Goal: Task Accomplishment & Management: Use online tool/utility

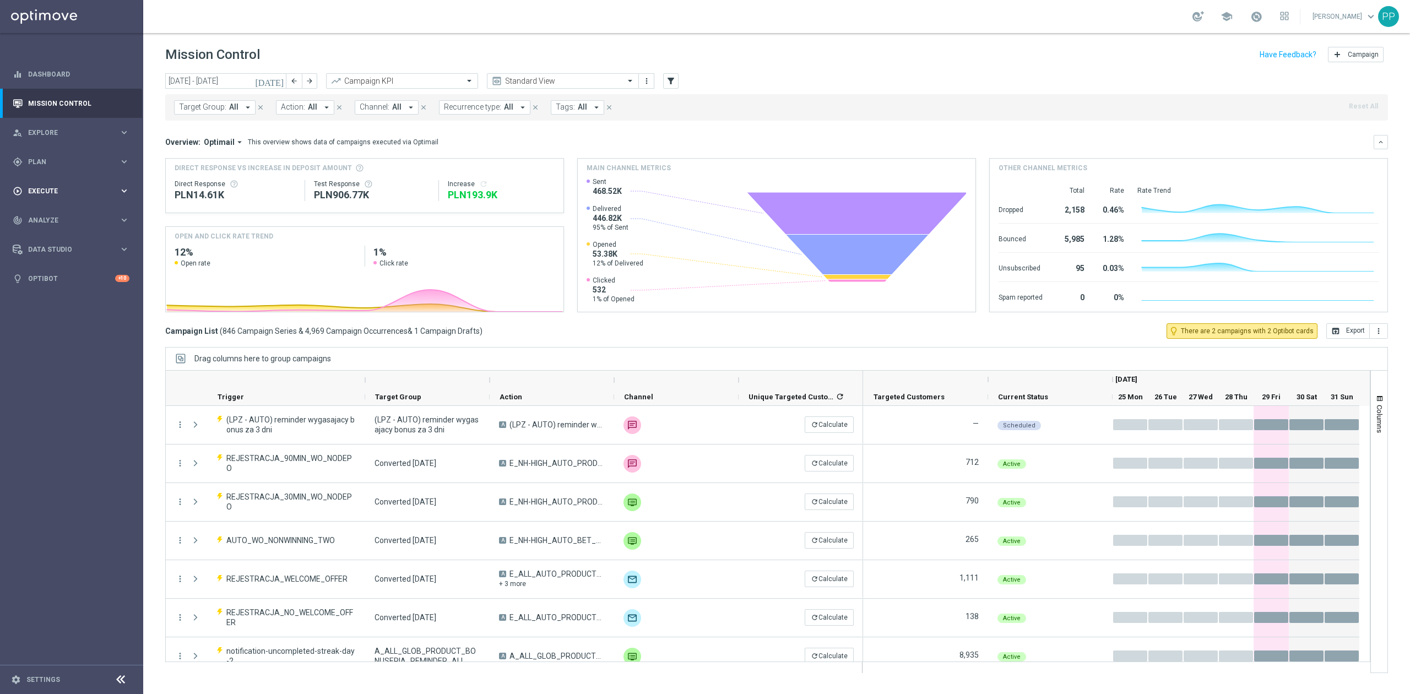
click at [86, 183] on div "play_circle_outline Execute keyboard_arrow_right" at bounding box center [71, 190] width 142 height 29
click at [77, 214] on link "Campaign Builder" at bounding box center [72, 213] width 86 height 9
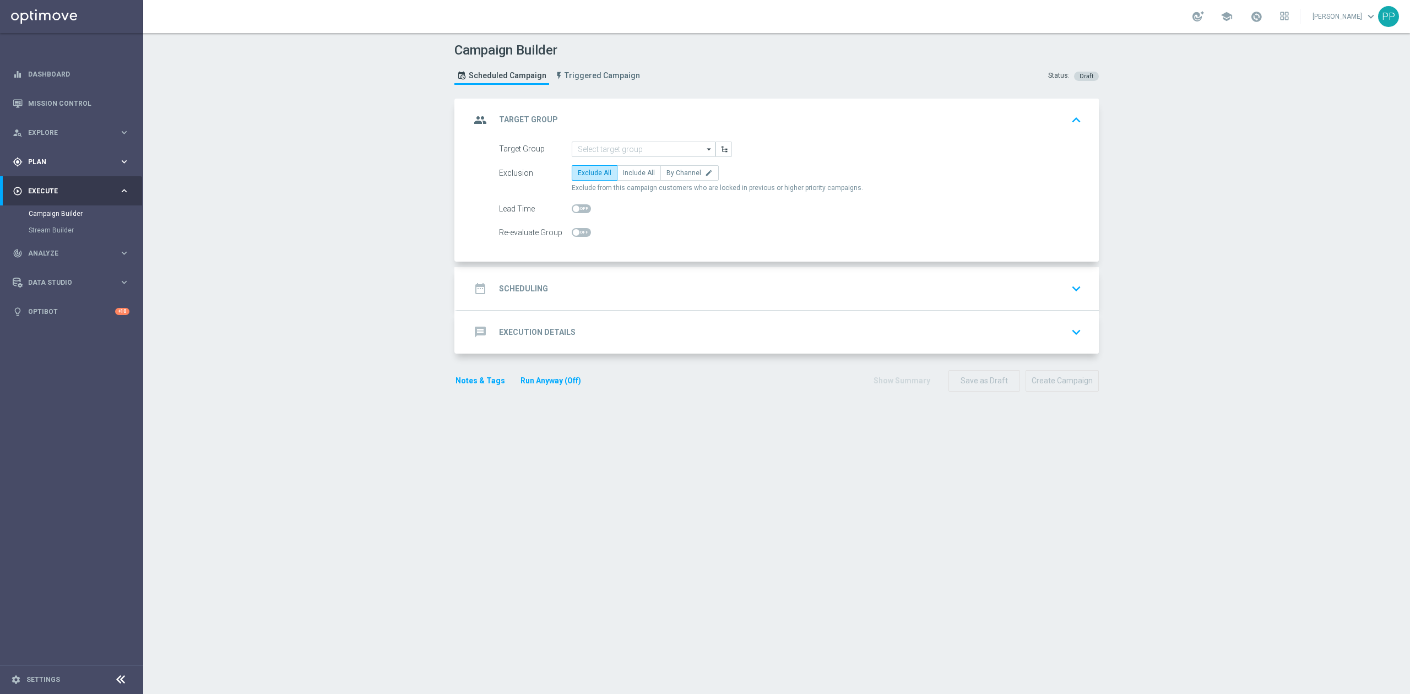
click at [90, 161] on span "Plan" at bounding box center [73, 162] width 91 height 7
click at [73, 214] on span "Templates" at bounding box center [68, 217] width 79 height 7
click at [82, 230] on link "Optimail" at bounding box center [74, 234] width 80 height 9
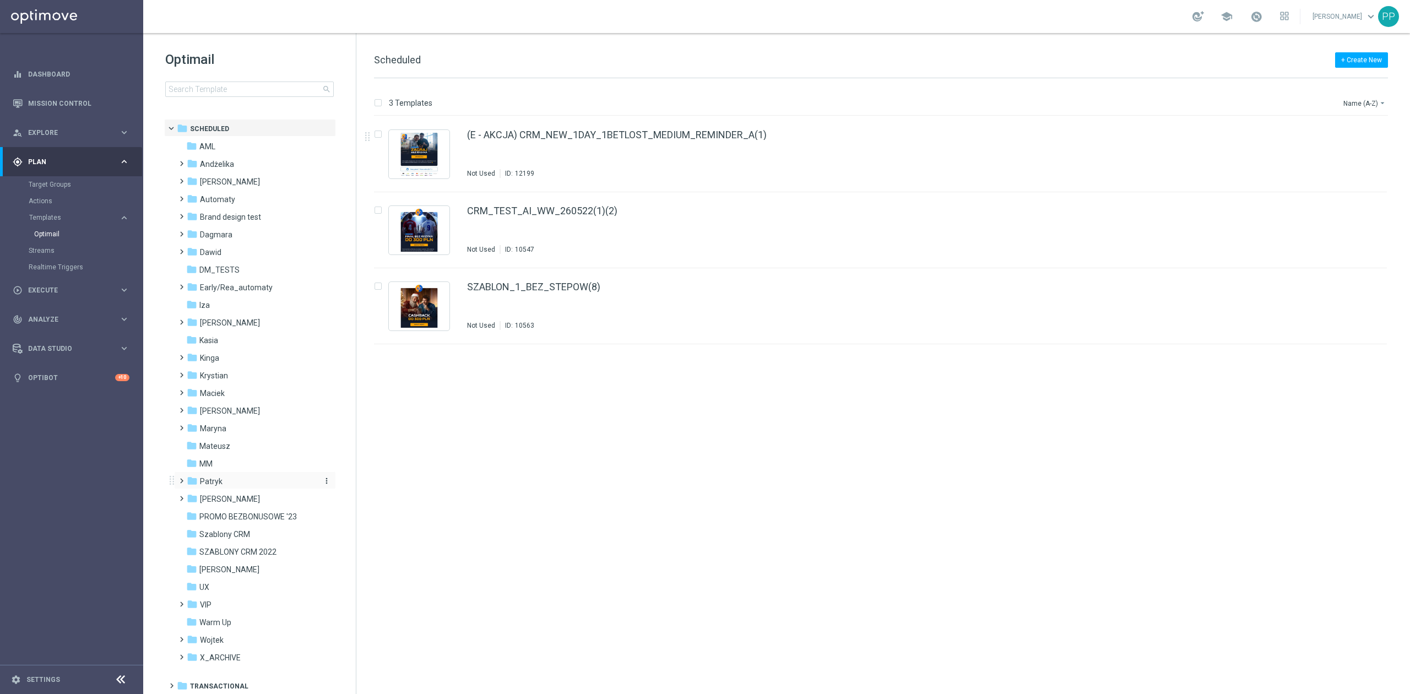
click at [231, 486] on div "folder Patryk" at bounding box center [250, 481] width 127 height 13
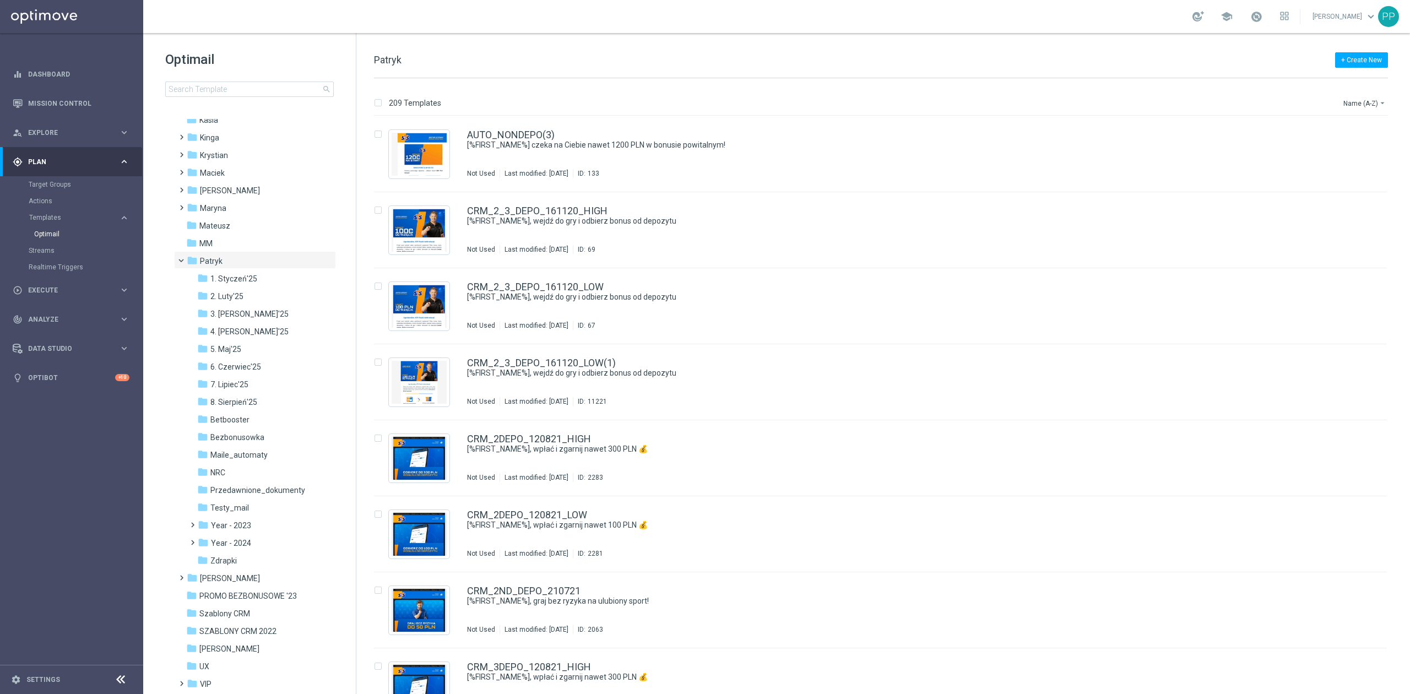
scroll to position [294, 0]
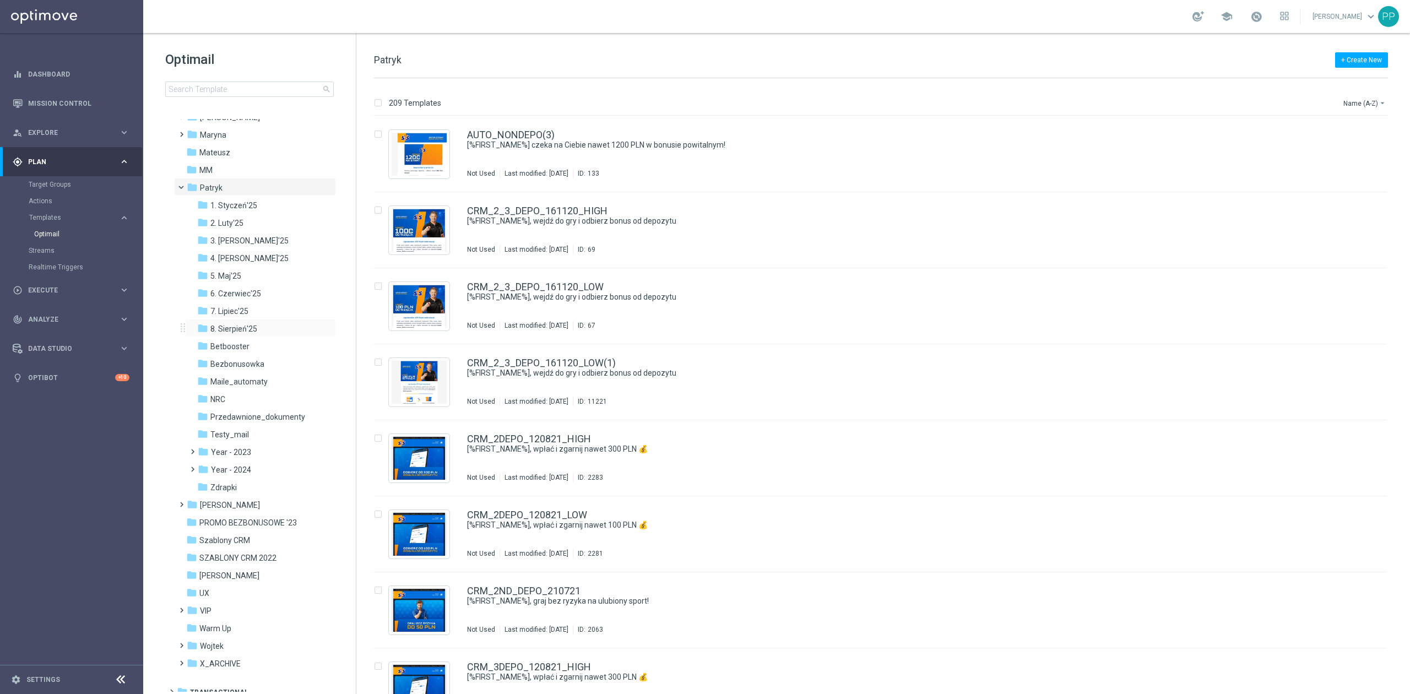
click at [254, 335] on div "folder 8. Sierpień'25 more_vert" at bounding box center [260, 328] width 151 height 18
click at [269, 324] on div "folder 8. Sierpień'25" at bounding box center [255, 329] width 117 height 13
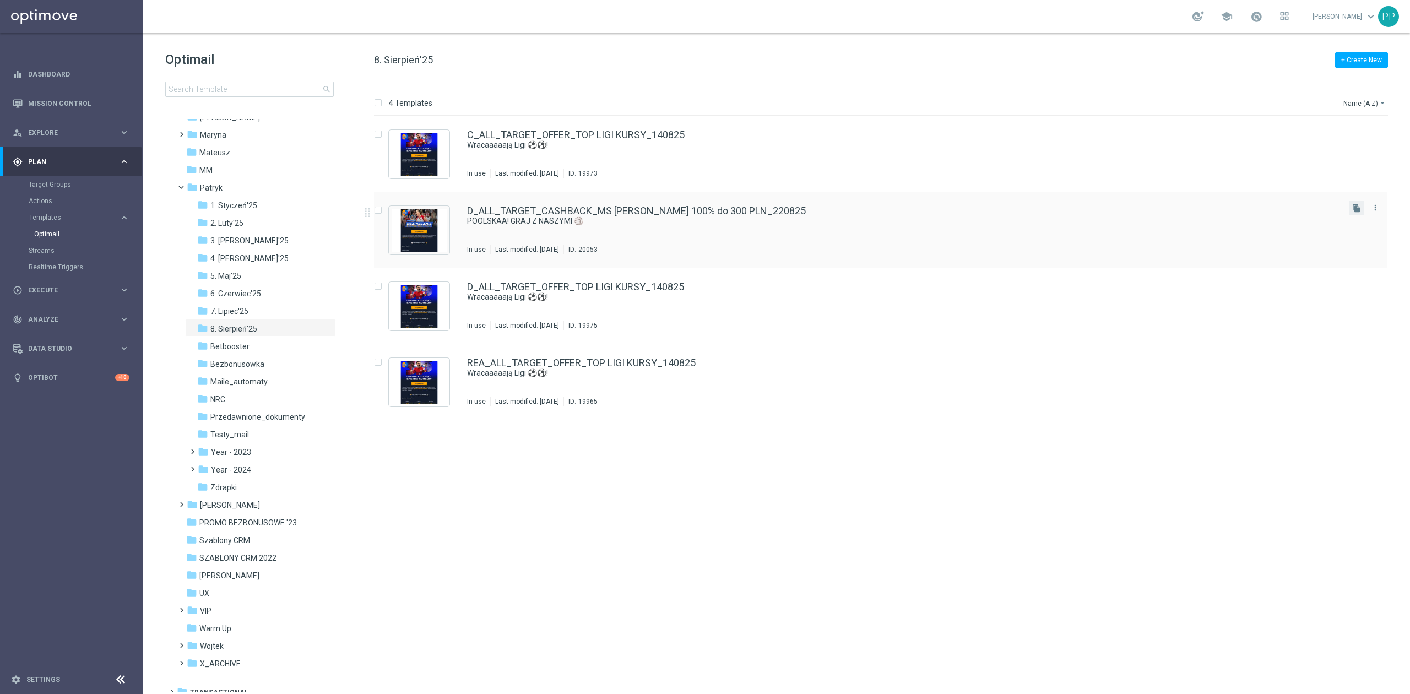
click at [1362, 206] on button "file_copy" at bounding box center [1357, 208] width 14 height 14
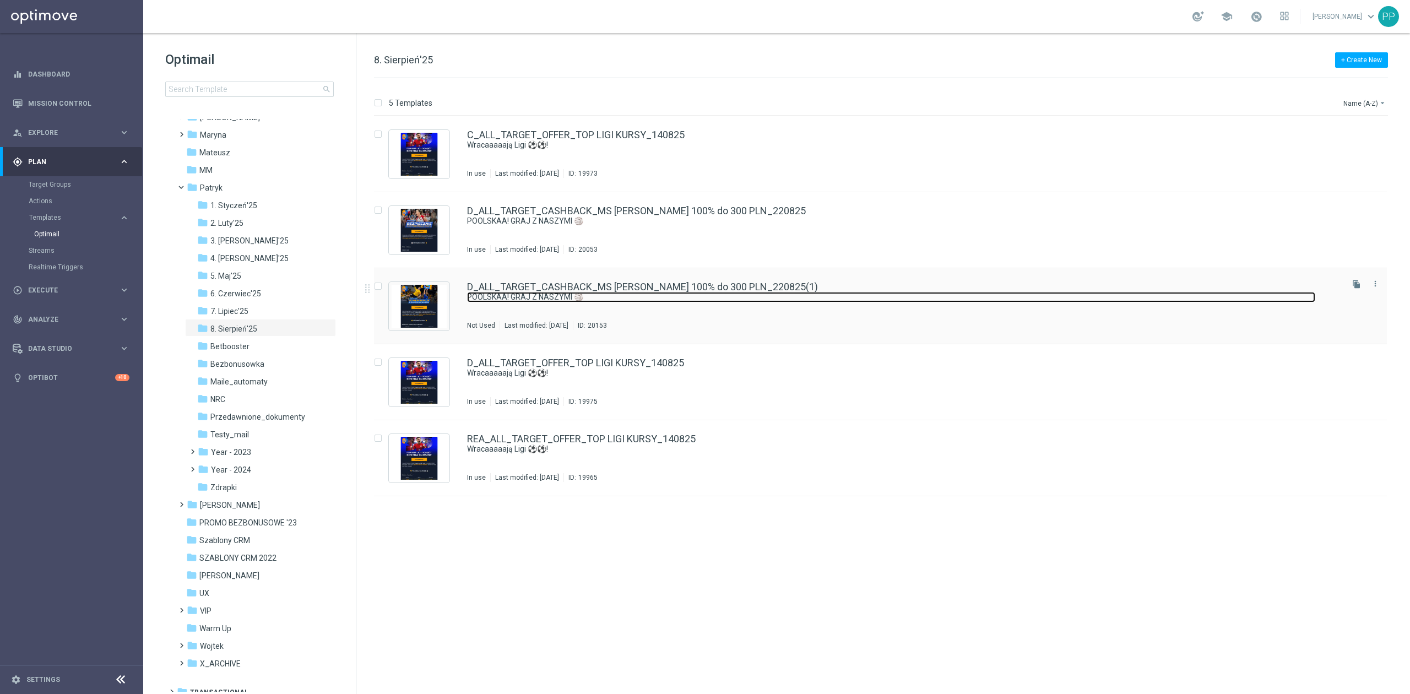
click at [646, 293] on link "POOLSKAA! GRAJ Z NASZYMI 🏐" at bounding box center [891, 297] width 848 height 10
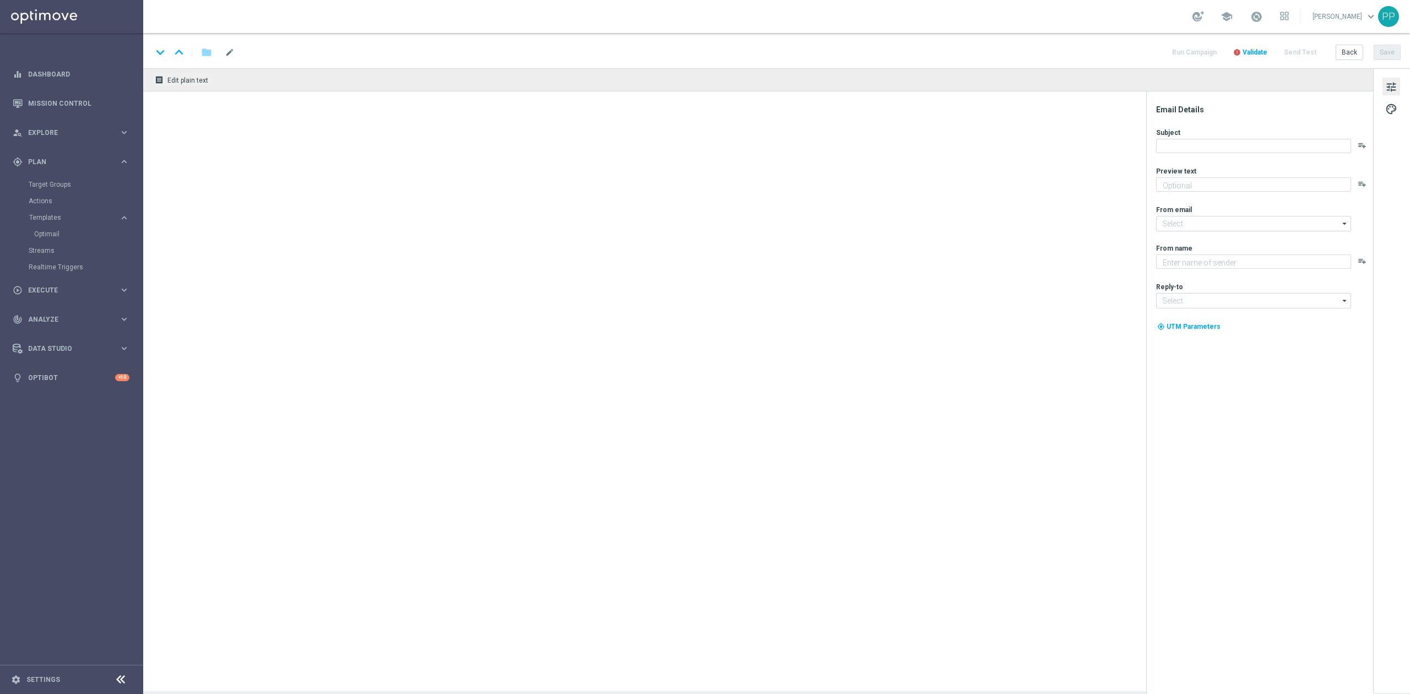
type input "D_ALL_TARGET_CASHBACK_MS [PERSON_NAME] 100% do 300 PLN_220825(1)"
type textarea "I cashbackiem do 300 PLN"
type input "[EMAIL_ADDRESS][DOMAIN_NAME]"
type textarea "STS"
type input "[EMAIL_ADDRESS][DOMAIN_NAME]"
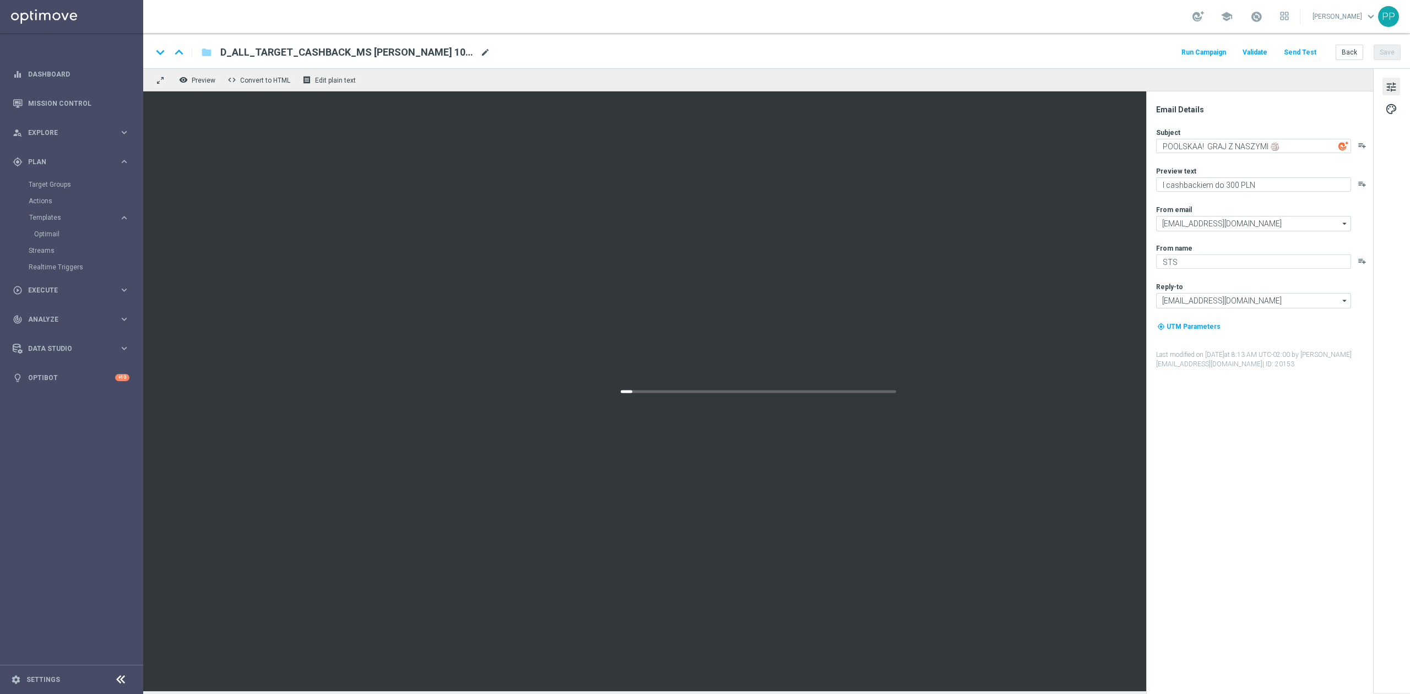
click at [481, 55] on span "mode_edit" at bounding box center [485, 52] width 10 height 10
drag, startPoint x: 473, startPoint y: 52, endPoint x: 208, endPoint y: 45, distance: 264.5
click at [208, 45] on div "keyboard_arrow_down keyboard_arrow_up folder D_ALL_TARGET_CASHBACK_MS [PERSON_N…" at bounding box center [323, 52] width 342 height 14
paste input "BET_SP RECZNA 100% do 300 PLN"
type input "D_ALL_TARGET_BET_SP RECZNA 100% do 300 PLN"
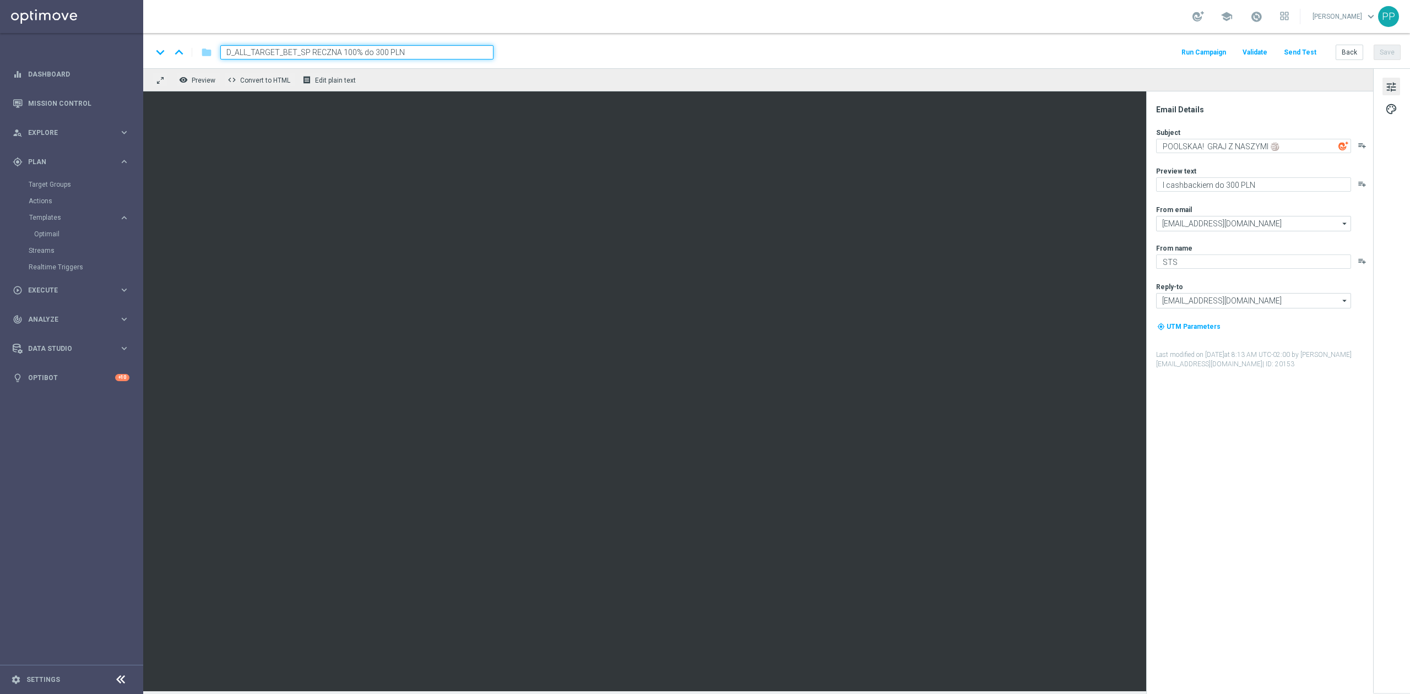
click at [304, 25] on div "school [PERSON_NAME] keyboard_arrow_down PP" at bounding box center [776, 16] width 1267 height 33
click at [450, 53] on input "D_ALL_TARGET_BET_SP RECZNA 100% do 300 PLN" at bounding box center [356, 52] width 273 height 14
click at [632, 48] on div "keyboard_arrow_down keyboard_arrow_up folder D_ALL_TARGET_BET_SP RECZNA 100% do…" at bounding box center [776, 52] width 1249 height 14
click at [1380, 52] on button "Save" at bounding box center [1387, 52] width 27 height 15
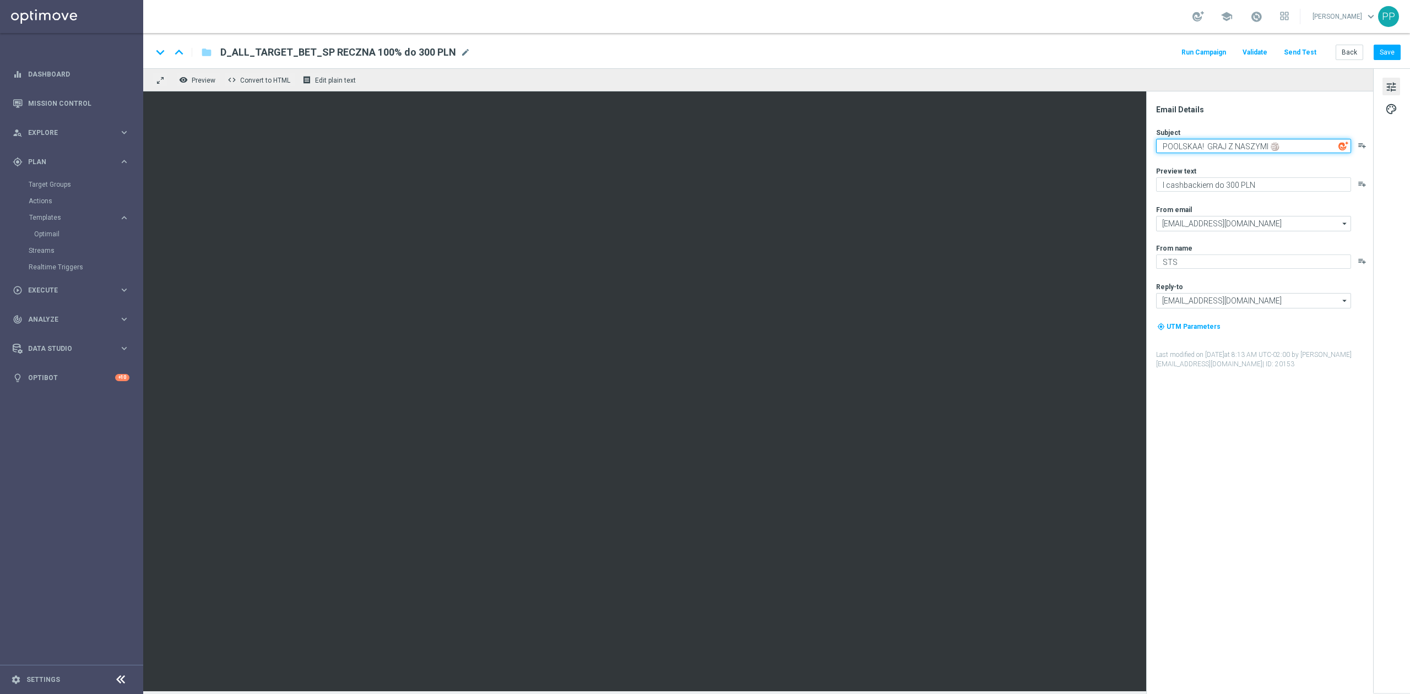
click at [1230, 148] on textarea "POOLSKAA! GRAJ Z NASZYMI 🏐" at bounding box center [1253, 146] width 195 height 14
drag, startPoint x: 1268, startPoint y: 144, endPoint x: 1165, endPoint y: 142, distance: 103.6
click at [1165, 142] on textarea "POOLSKAA! GRAJ Z NASZYMI 🏐" at bounding box center [1253, 146] width 195 height 14
click at [1232, 189] on textarea "I cashbackiem do 300 PLN" at bounding box center [1253, 184] width 195 height 14
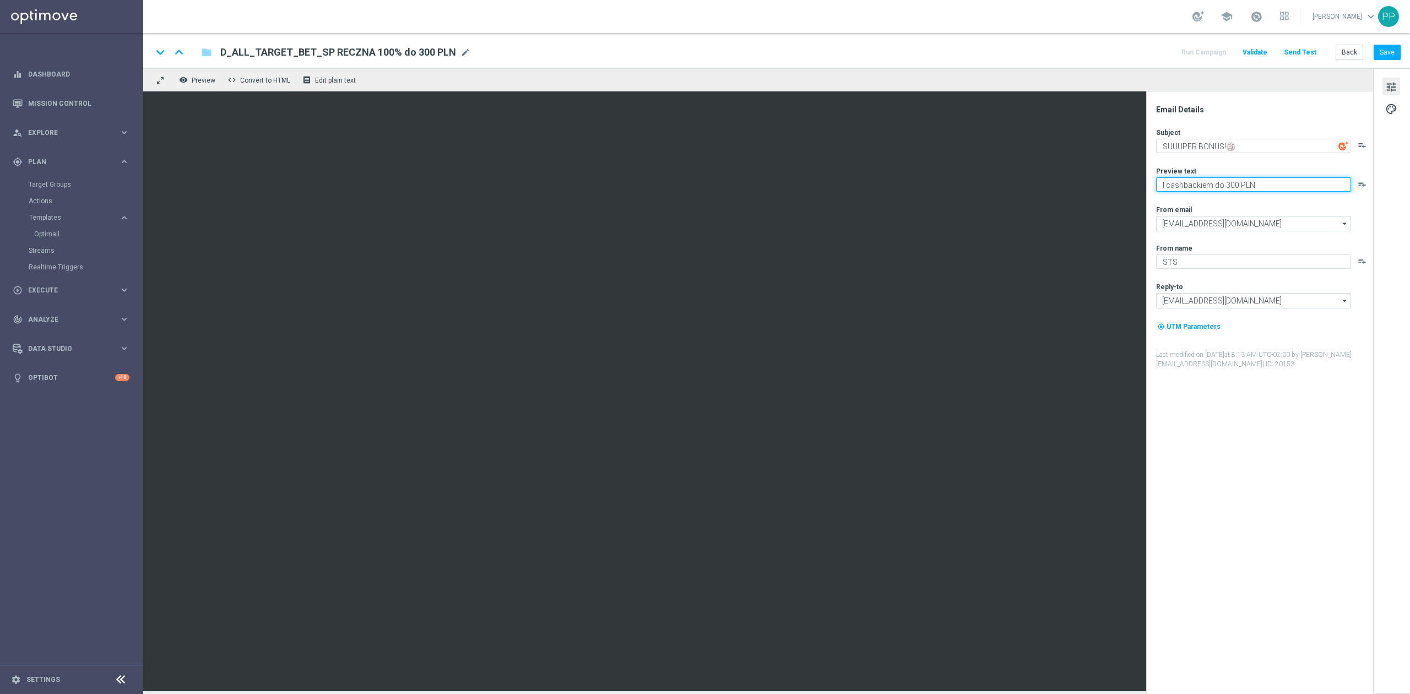
click at [1232, 189] on textarea "I cashbackiem do 300 PLN" at bounding box center [1253, 184] width 195 height 14
drag, startPoint x: 1252, startPoint y: 148, endPoint x: 1254, endPoint y: 153, distance: 6.2
click at [1252, 148] on textarea "SUUUPER BONUS!🏐" at bounding box center [1253, 146] width 195 height 14
paste textarea "🖐️"
click at [1226, 149] on textarea "SUUUPER BONUS!🖐️" at bounding box center [1253, 146] width 195 height 14
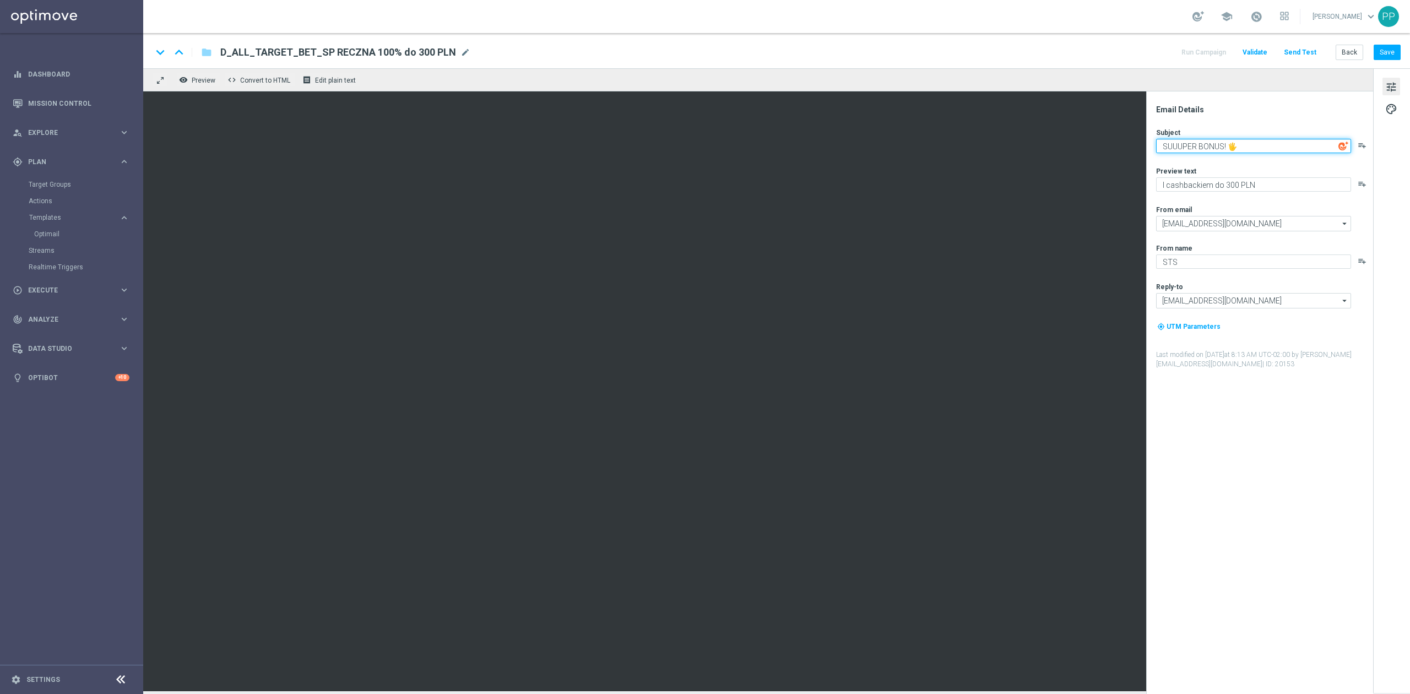
type textarea "SUUUPER BONUS! 🖐️"
click at [1260, 123] on div "Email Details Subject SUUUPER BONUS! 🖐️ playlist_add Preview text I cashbackiem…" at bounding box center [1262, 399] width 219 height 589
drag, startPoint x: 1267, startPoint y: 186, endPoint x: 1156, endPoint y: 178, distance: 111.5
click at [1156, 178] on textarea "I cashbackiem do 300 PLN" at bounding box center [1253, 184] width 195 height 14
click at [1199, 186] on textarea "I cashbackiem do 300 PLN" at bounding box center [1253, 184] width 195 height 14
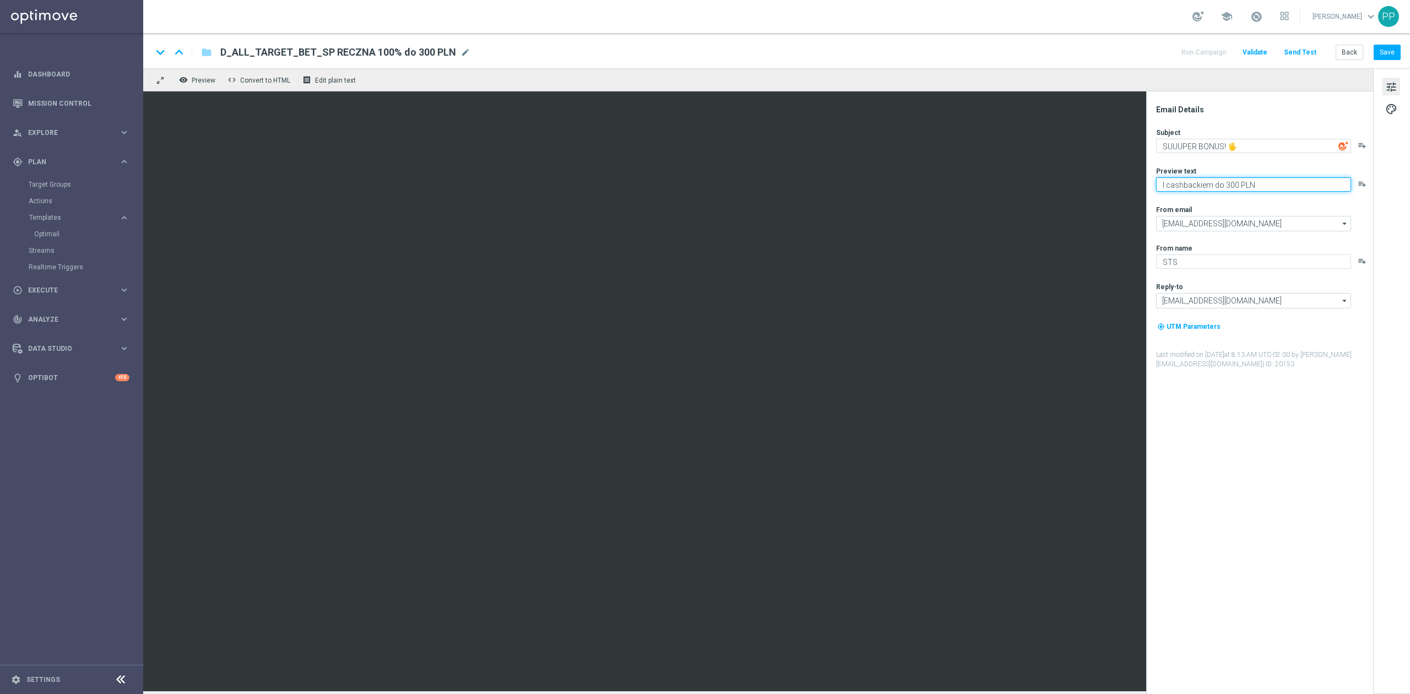
click at [1199, 186] on textarea "I cashbackiem do 300 PLN" at bounding box center [1253, 184] width 195 height 14
type textarea "Do 300 PLN z piłką ręczną"
click at [1387, 53] on button "Save" at bounding box center [1387, 52] width 27 height 15
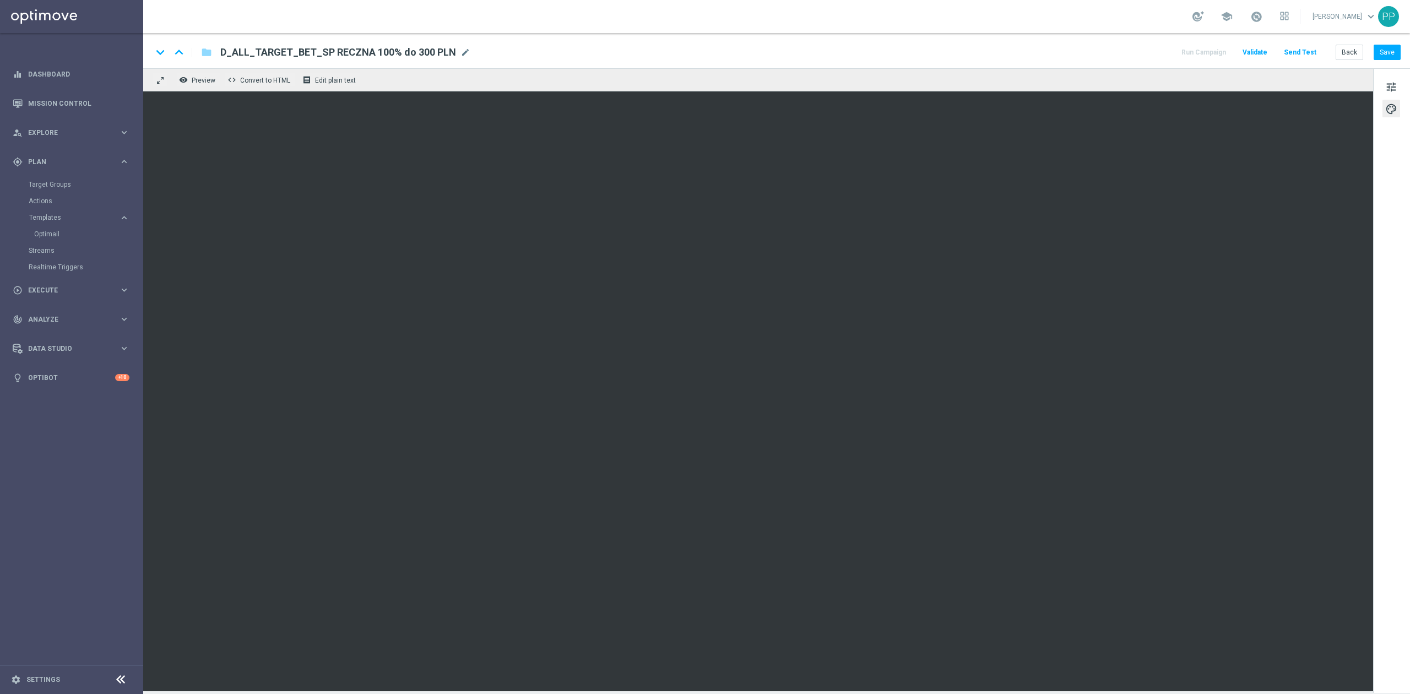
click at [1043, 54] on div "keyboard_arrow_down keyboard_arrow_up folder D_ALL_TARGET_BET_SP RECZNA 100% do…" at bounding box center [776, 52] width 1249 height 14
click at [1391, 54] on button "Save" at bounding box center [1387, 52] width 27 height 15
click at [1393, 53] on button "Save" at bounding box center [1387, 52] width 27 height 15
click at [1379, 55] on button "Save" at bounding box center [1387, 52] width 27 height 15
click at [1382, 51] on button "Save" at bounding box center [1387, 52] width 27 height 15
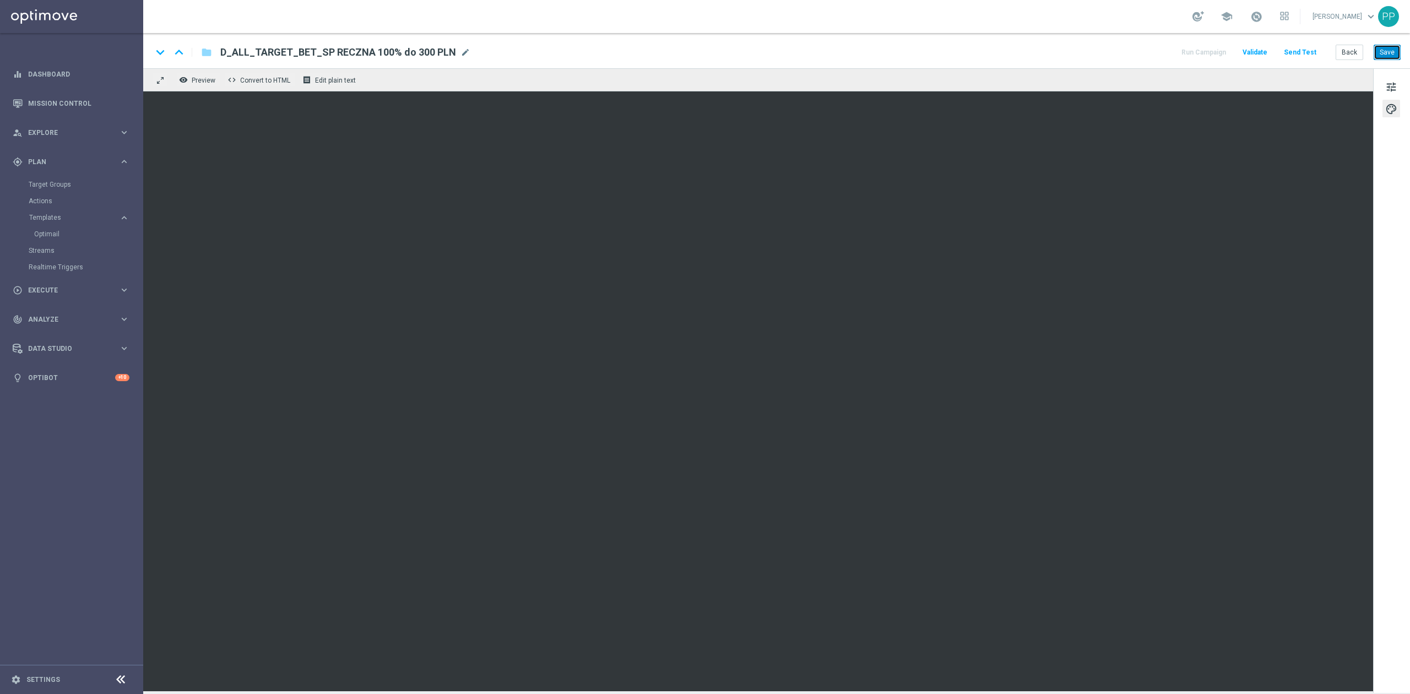
click at [1393, 54] on button "Save" at bounding box center [1387, 52] width 27 height 15
click at [1391, 54] on button "Save" at bounding box center [1387, 52] width 27 height 15
click at [1310, 50] on button "Send Test" at bounding box center [1300, 52] width 36 height 15
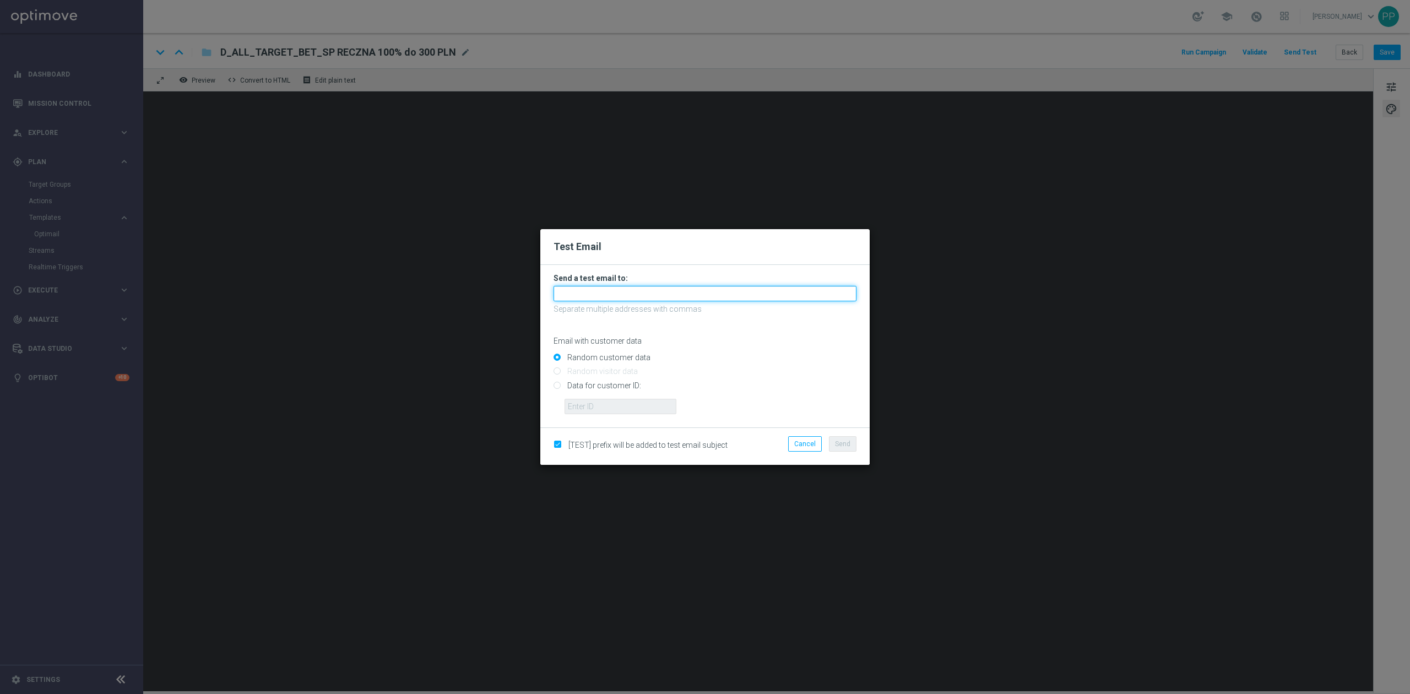
click at [724, 299] on input "text" at bounding box center [705, 293] width 303 height 15
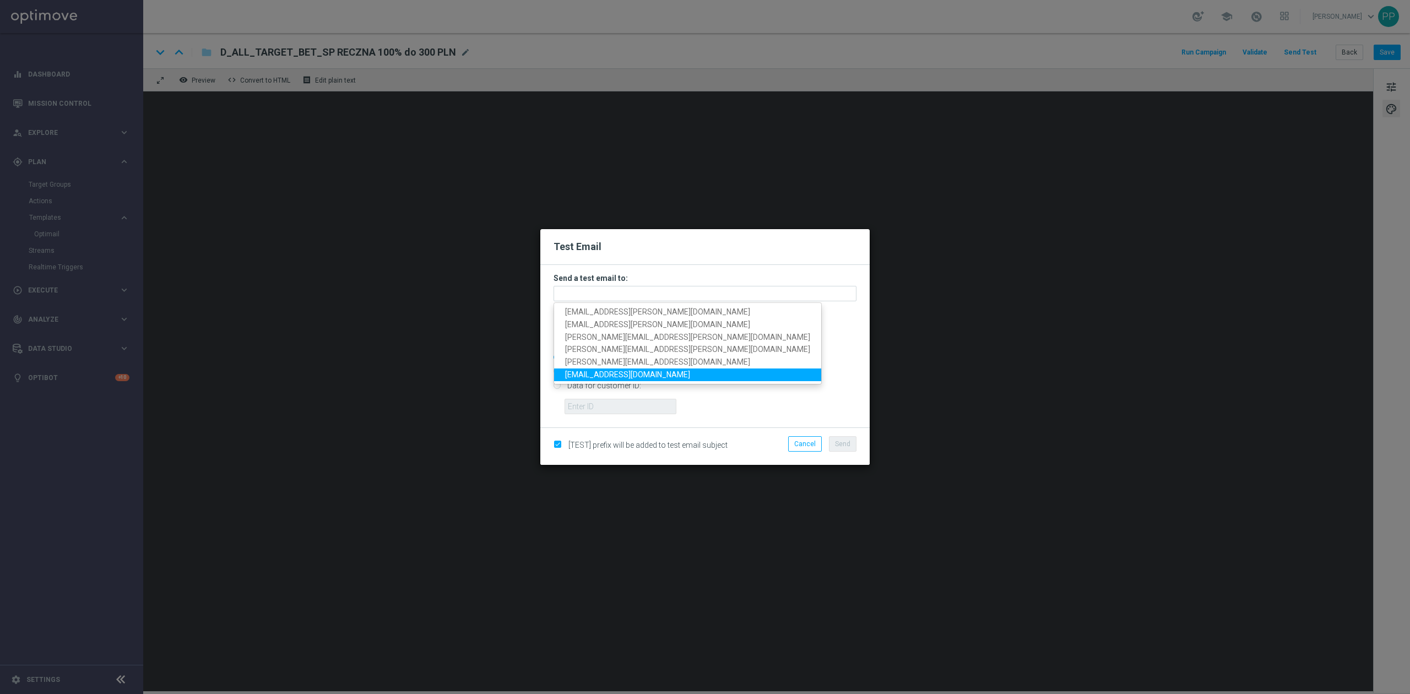
click at [633, 371] on span "[EMAIL_ADDRESS][DOMAIN_NAME]" at bounding box center [627, 374] width 125 height 9
type input "[EMAIL_ADDRESS][DOMAIN_NAME]"
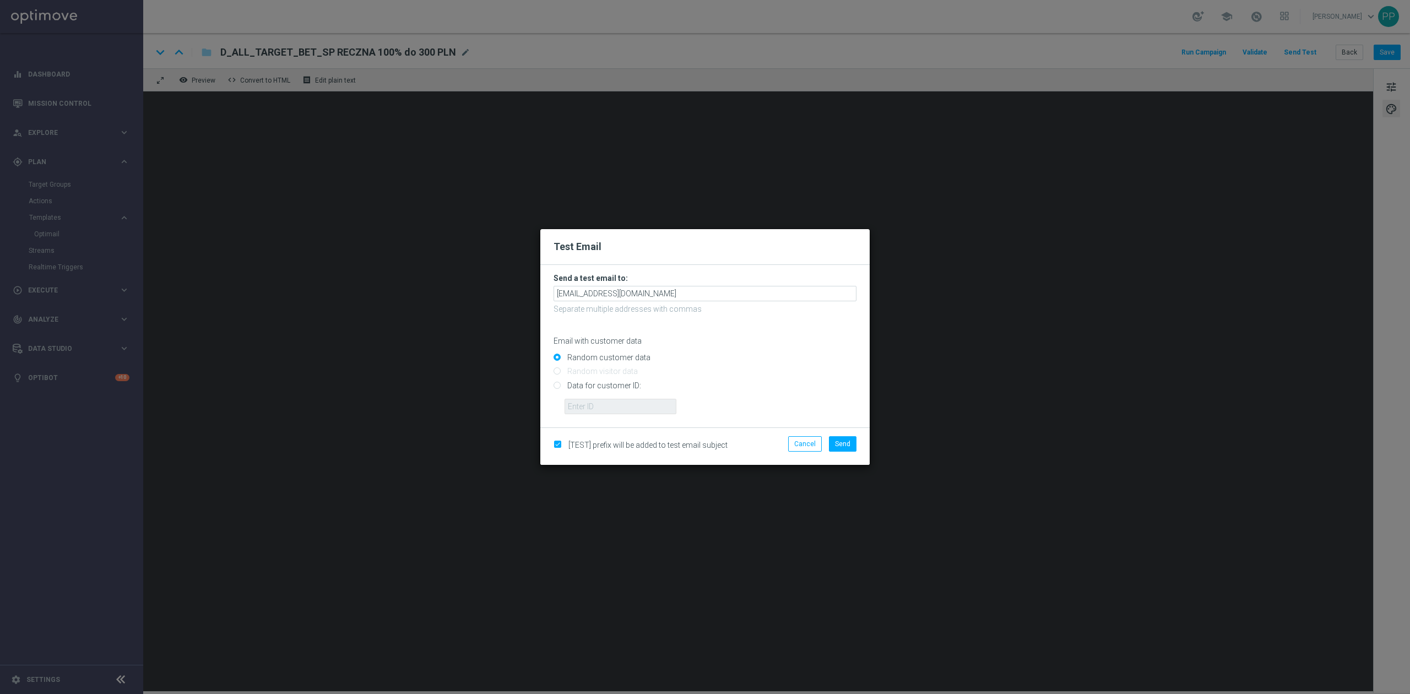
click at [732, 388] on input "Data for customer ID:" at bounding box center [705, 389] width 303 height 15
radio input "true"
click at [855, 443] on button "Send" at bounding box center [843, 443] width 28 height 15
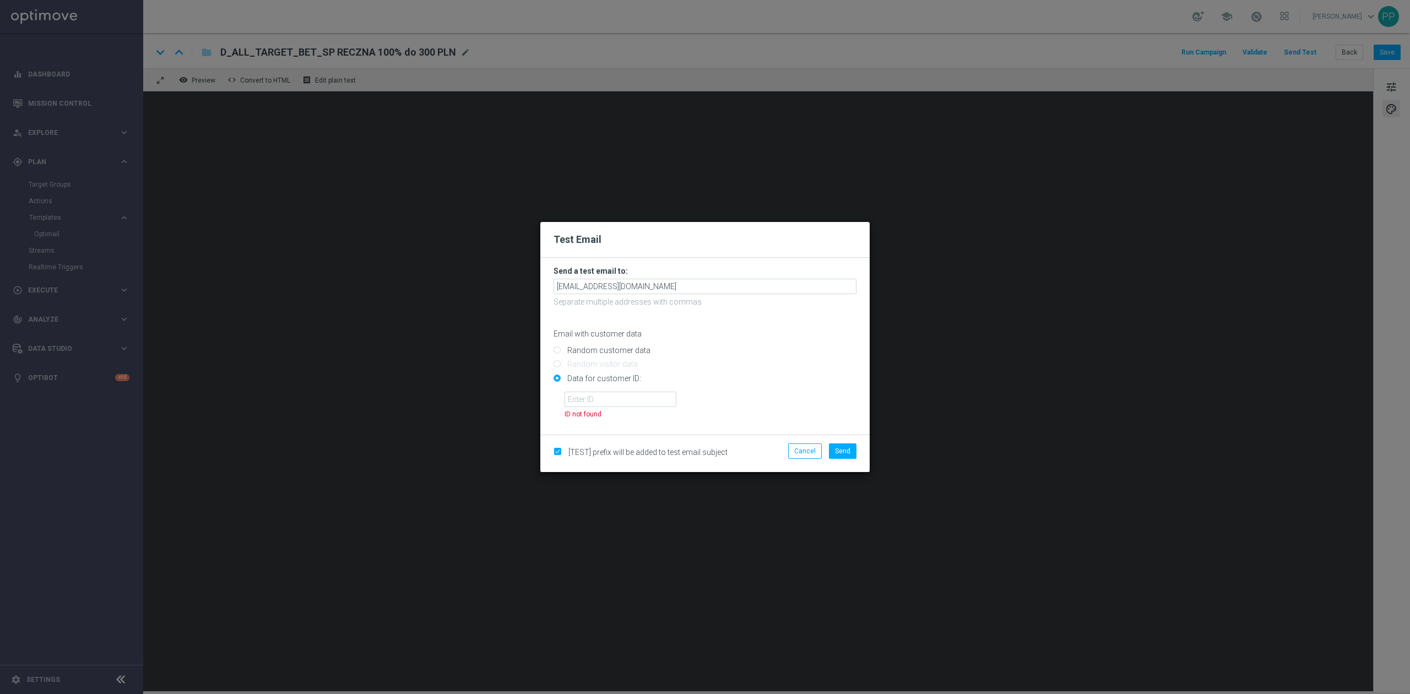
click at [606, 351] on input "Random customer data" at bounding box center [705, 355] width 303 height 15
radio input "true"
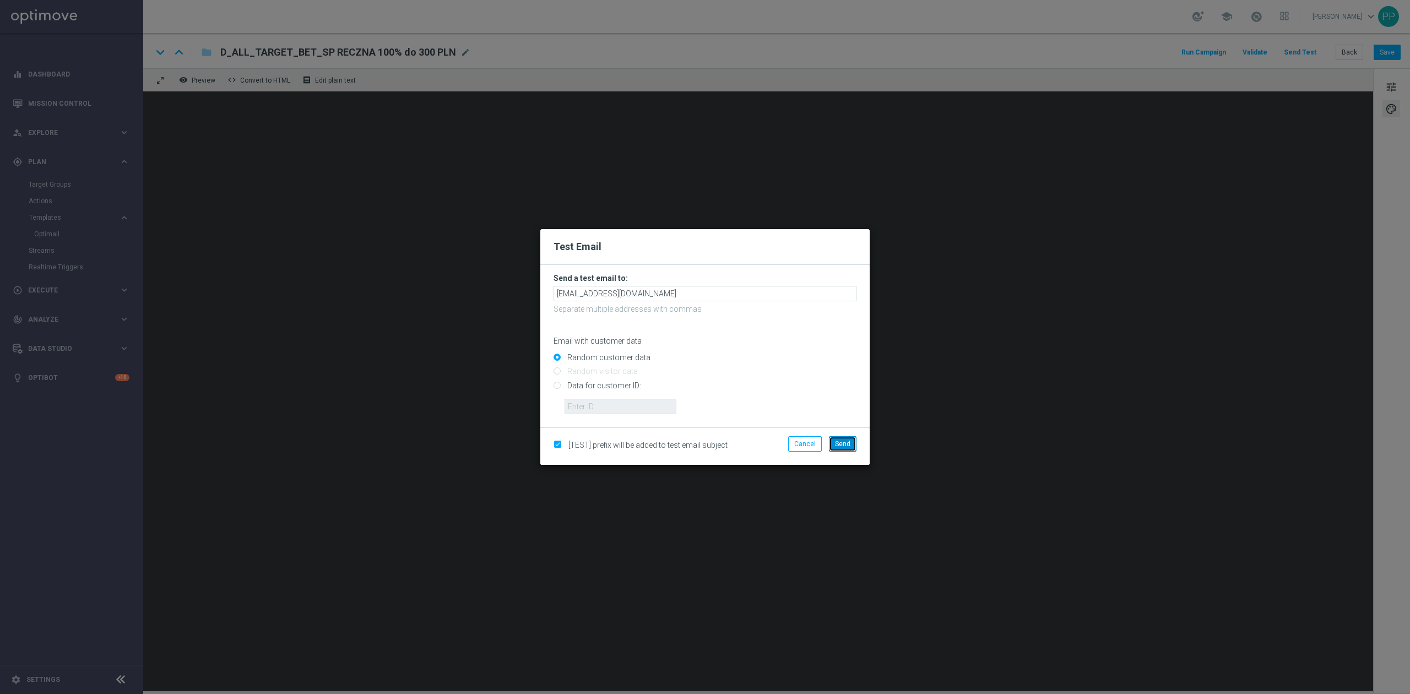
click at [838, 444] on span "Send" at bounding box center [842, 444] width 15 height 8
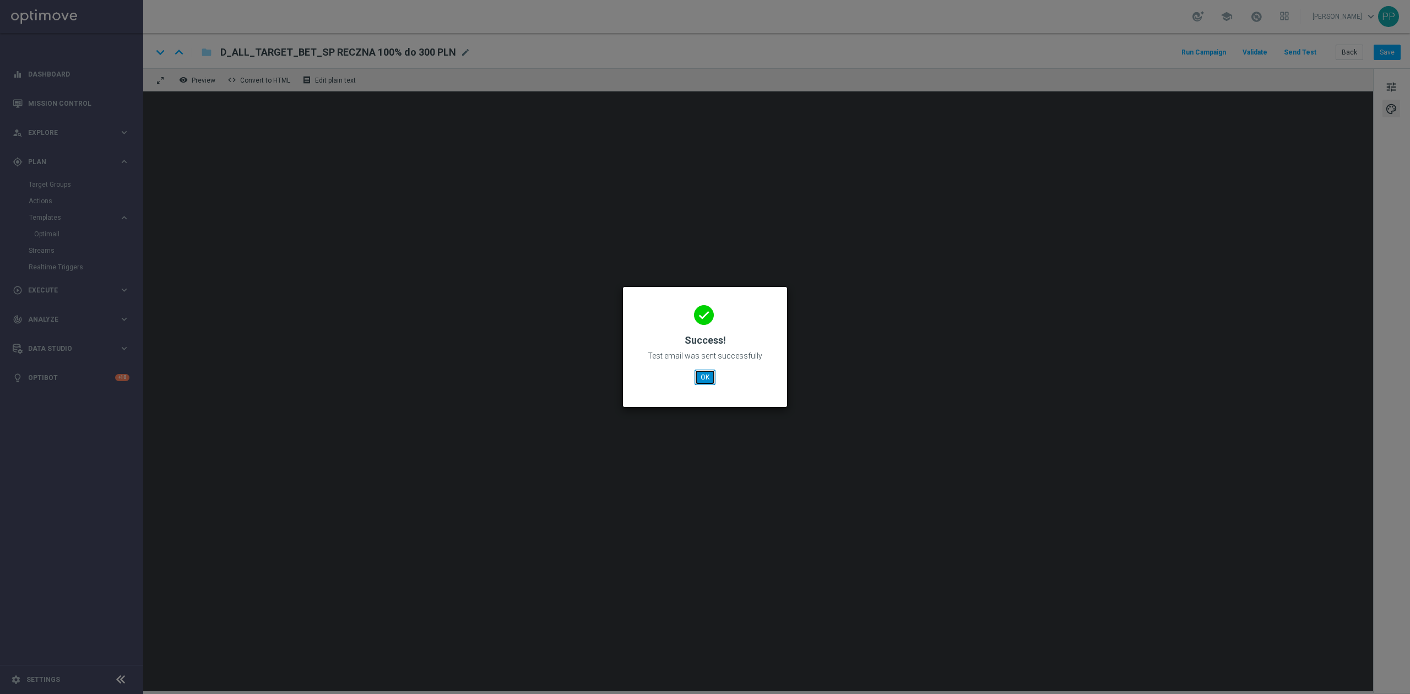
click at [712, 379] on button "OK" at bounding box center [705, 377] width 21 height 15
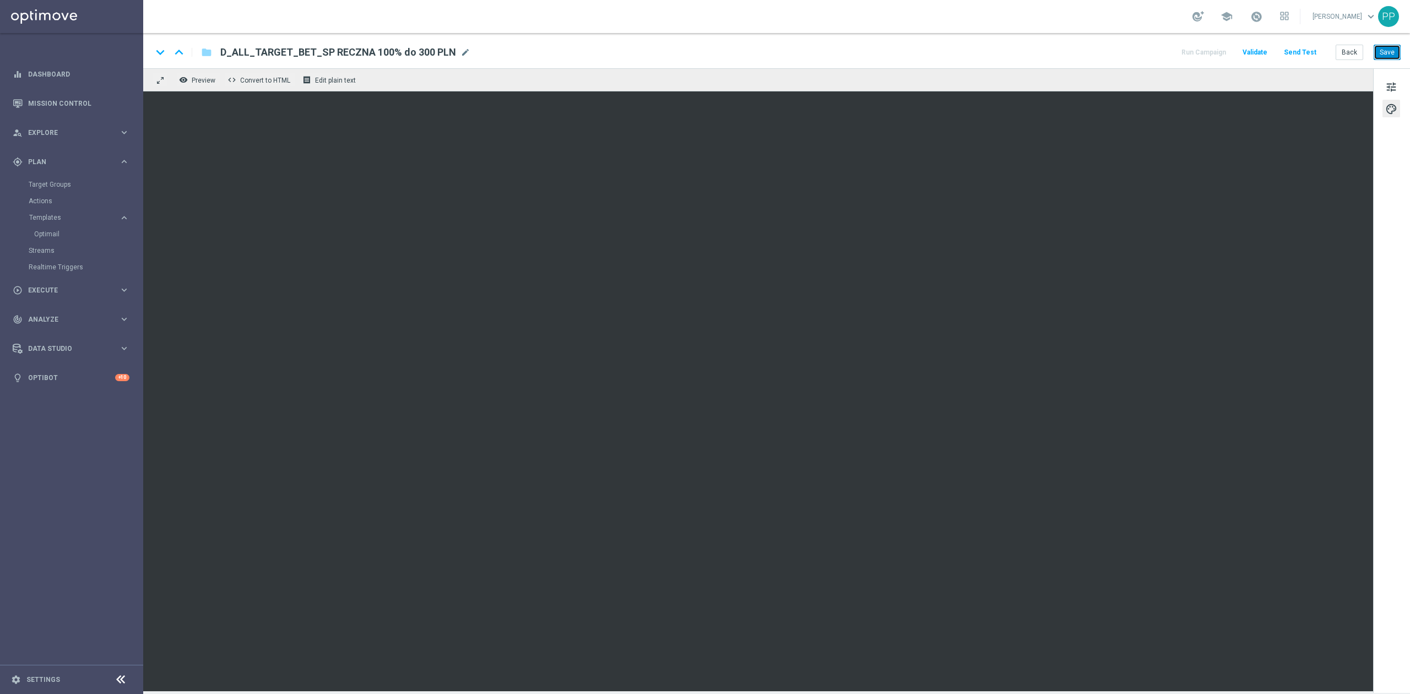
click at [1382, 51] on button "Save" at bounding box center [1387, 52] width 27 height 15
click at [1004, 26] on div "school [PERSON_NAME] keyboard_arrow_down PP" at bounding box center [776, 16] width 1267 height 33
click at [1290, 52] on button "Send Test" at bounding box center [1300, 52] width 36 height 15
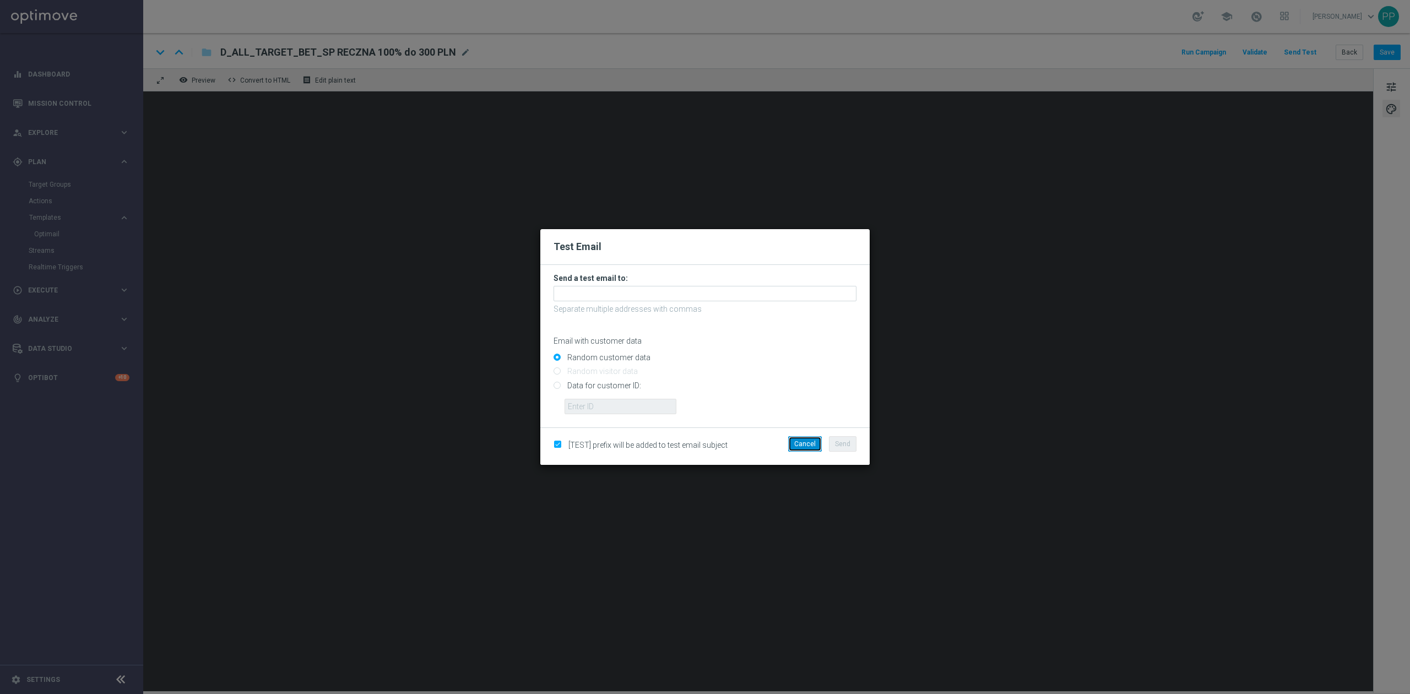
click at [815, 448] on button "Cancel" at bounding box center [805, 443] width 34 height 15
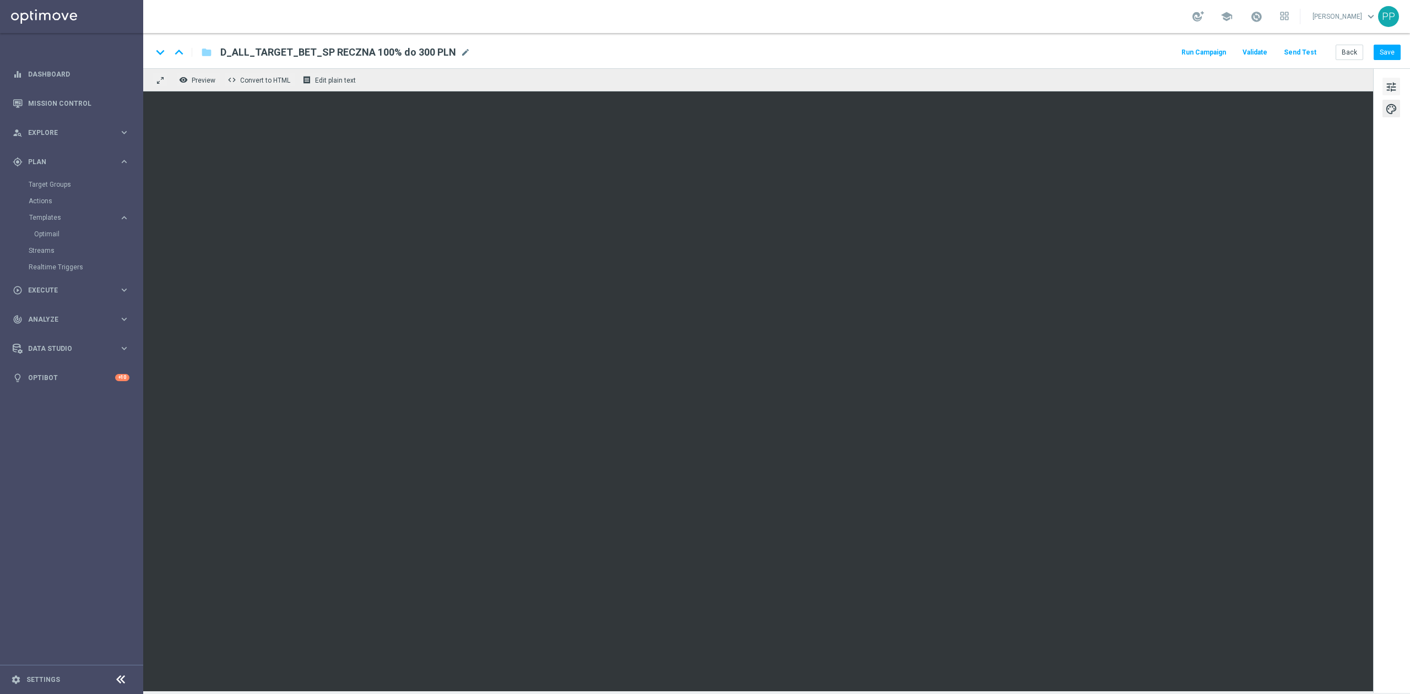
click at [1393, 88] on span "tune" at bounding box center [1391, 87] width 12 height 14
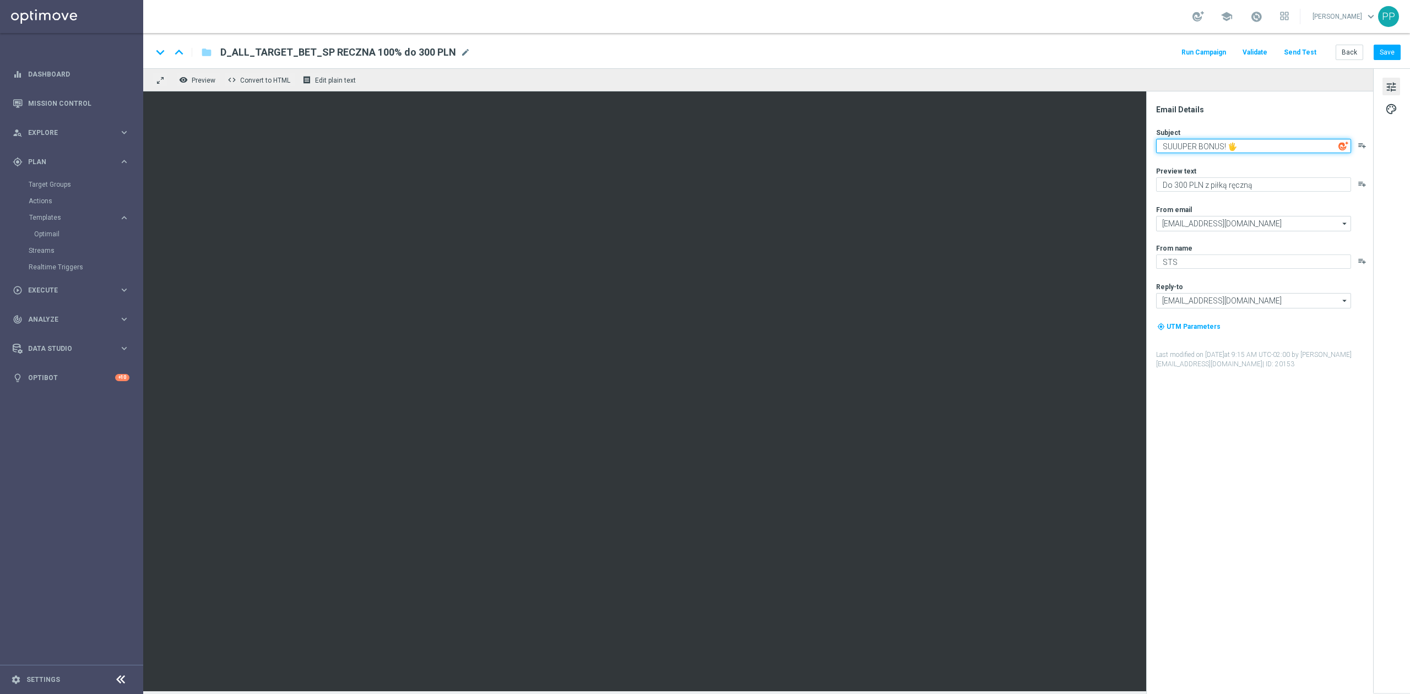
drag, startPoint x: 1263, startPoint y: 144, endPoint x: 1152, endPoint y: 147, distance: 110.2
click at [1152, 147] on div "Email Details Subject SUUUPER BONUS! 🖐️ playlist_add Preview text Do 300 PLN z …" at bounding box center [1259, 392] width 227 height 603
click at [1245, 187] on textarea "Do 300 PLN z piłką ręczną" at bounding box center [1253, 184] width 195 height 14
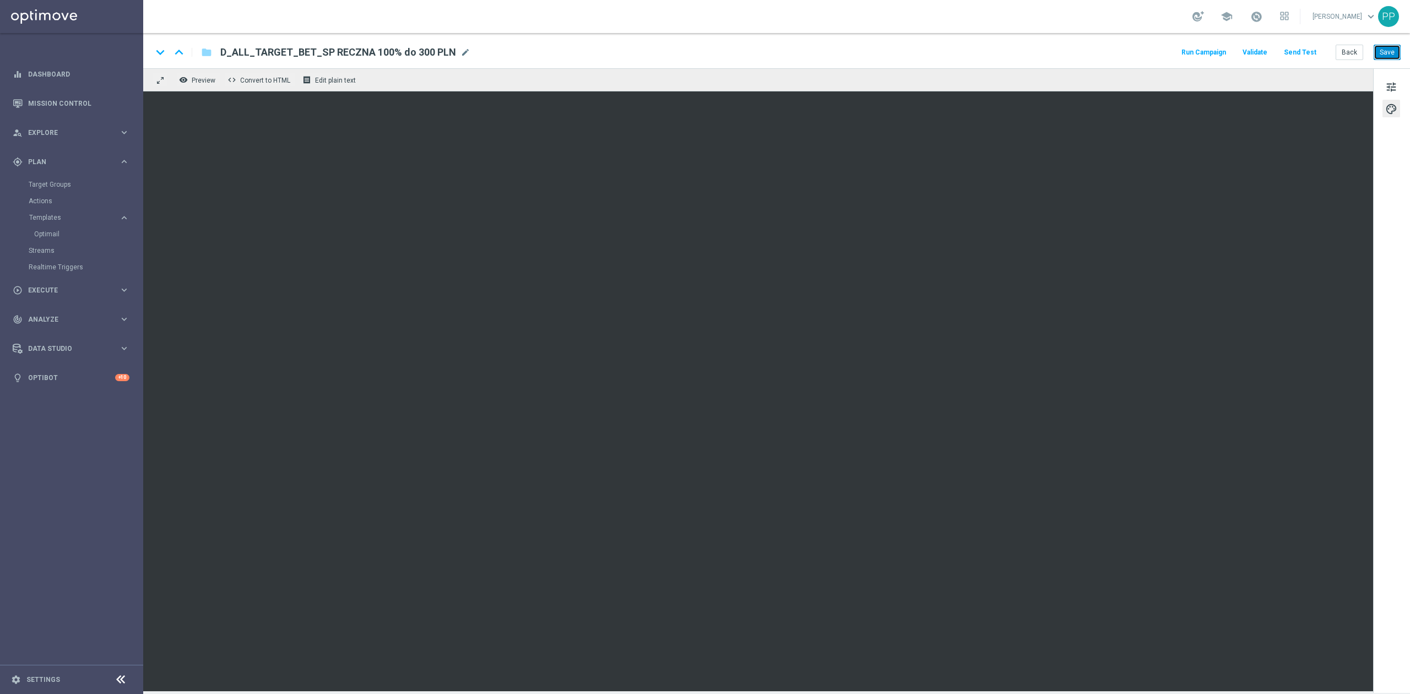
click at [1394, 51] on button "Save" at bounding box center [1387, 52] width 27 height 15
click at [1291, 51] on button "Send Test" at bounding box center [1300, 52] width 36 height 15
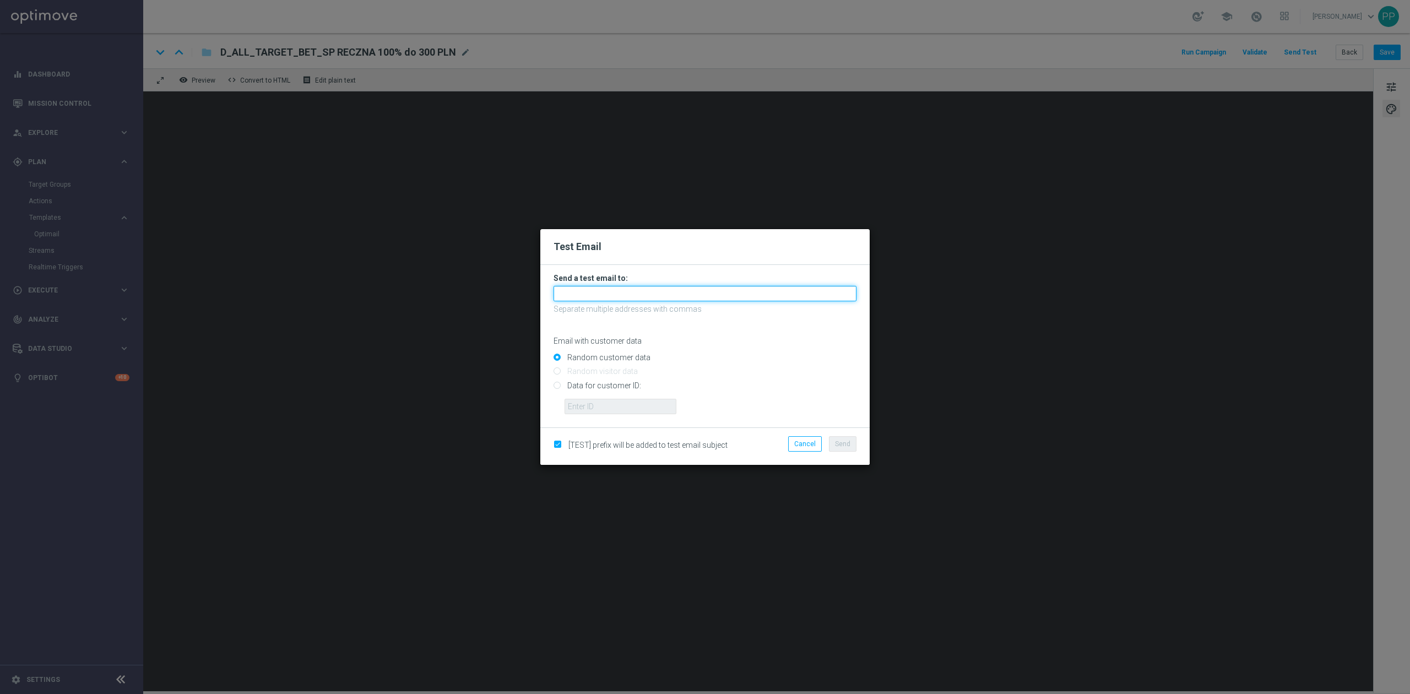
click at [711, 296] on input "text" at bounding box center [705, 293] width 303 height 15
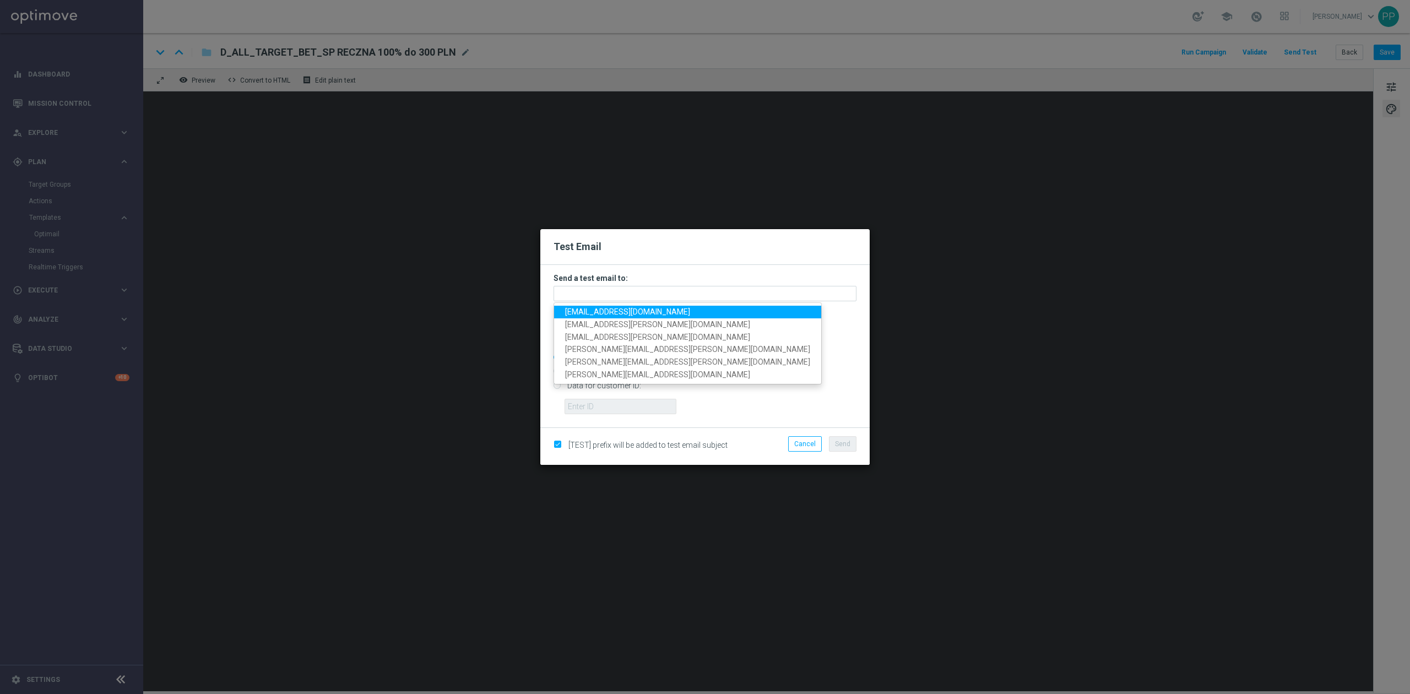
click at [630, 315] on span "[EMAIL_ADDRESS][DOMAIN_NAME]" at bounding box center [627, 311] width 125 height 9
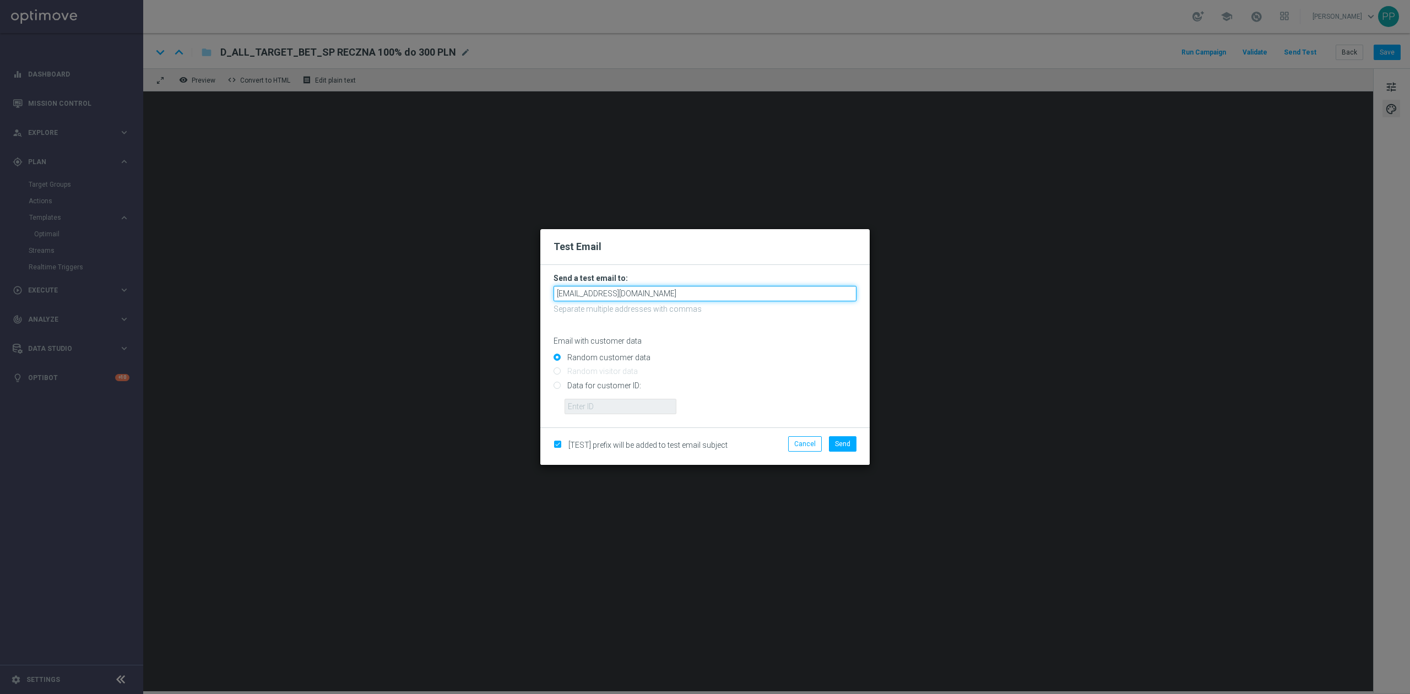
click at [652, 294] on input "[EMAIL_ADDRESS][DOMAIN_NAME]" at bounding box center [705, 293] width 303 height 15
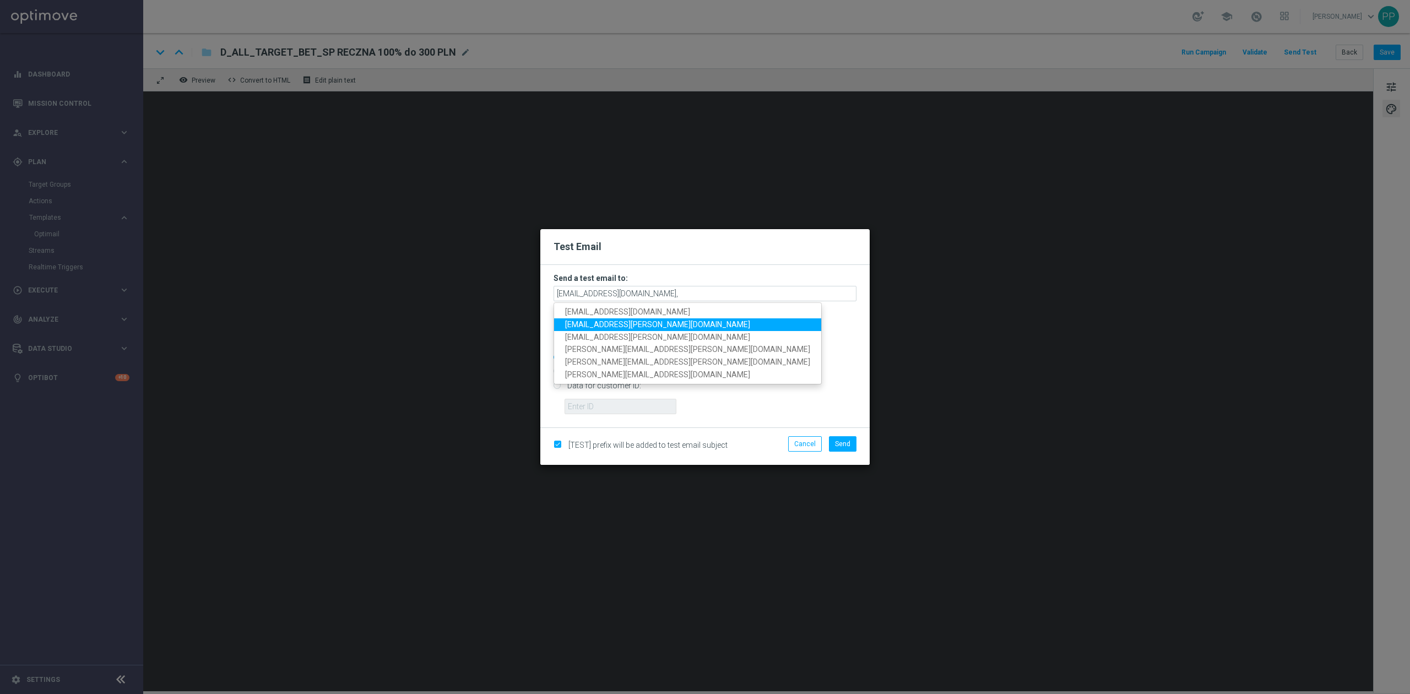
click at [633, 325] on span "[EMAIL_ADDRESS][PERSON_NAME][DOMAIN_NAME]" at bounding box center [657, 324] width 185 height 9
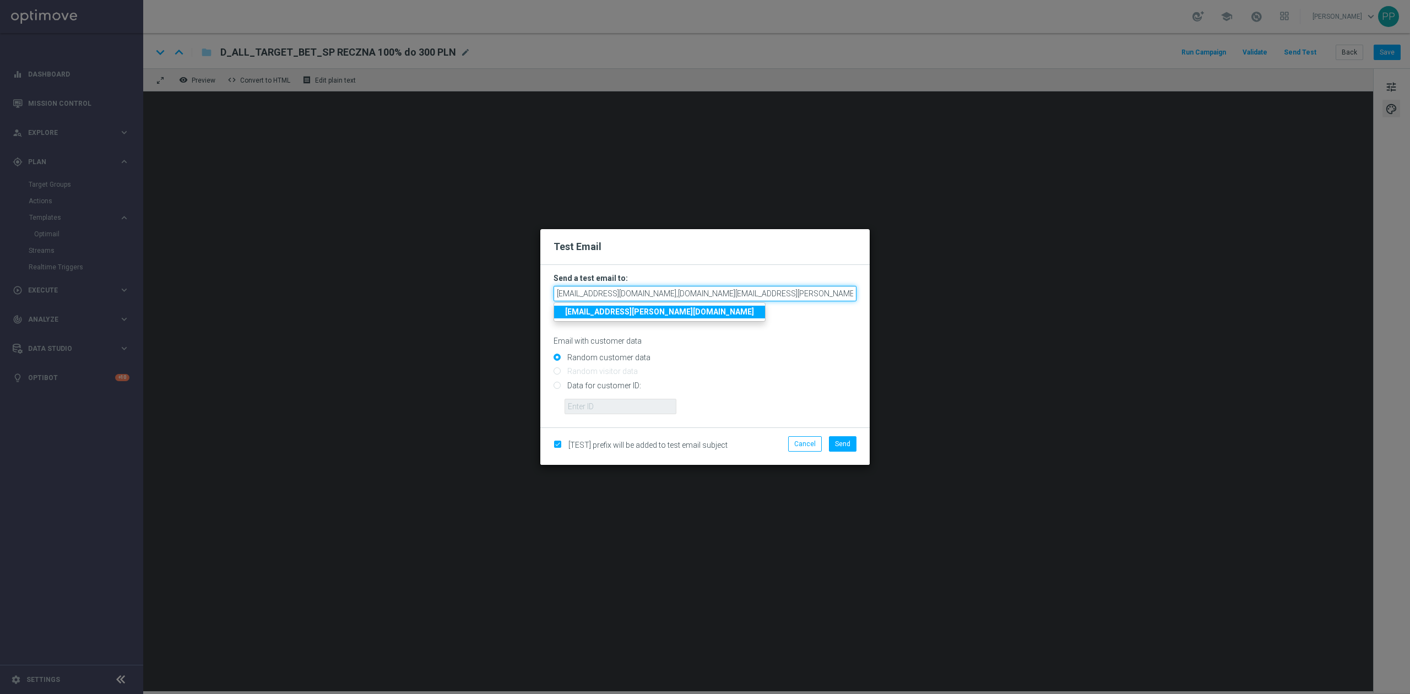
click at [756, 293] on input "[EMAIL_ADDRESS][DOMAIN_NAME],[DOMAIN_NAME][EMAIL_ADDRESS][PERSON_NAME][DOMAIN_N…" at bounding box center [705, 293] width 303 height 15
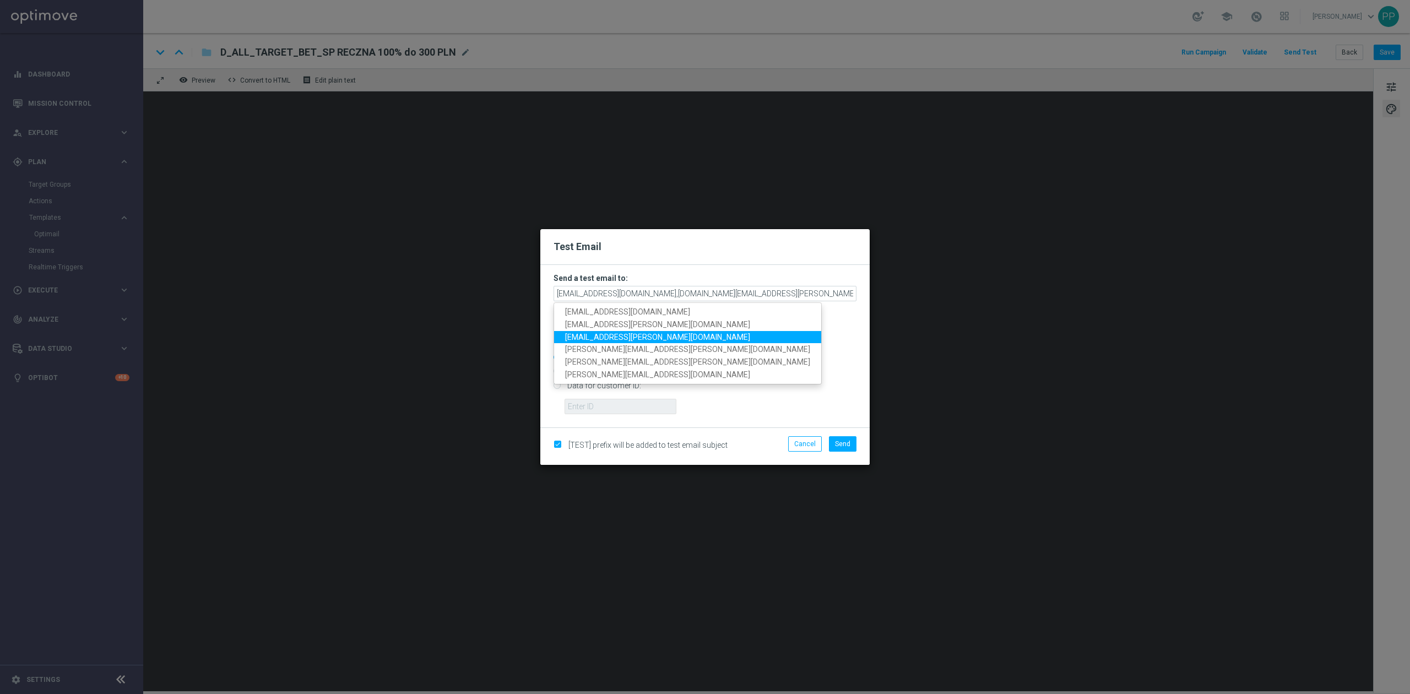
click at [629, 339] on span "[EMAIL_ADDRESS][PERSON_NAME][DOMAIN_NAME]" at bounding box center [657, 336] width 185 height 9
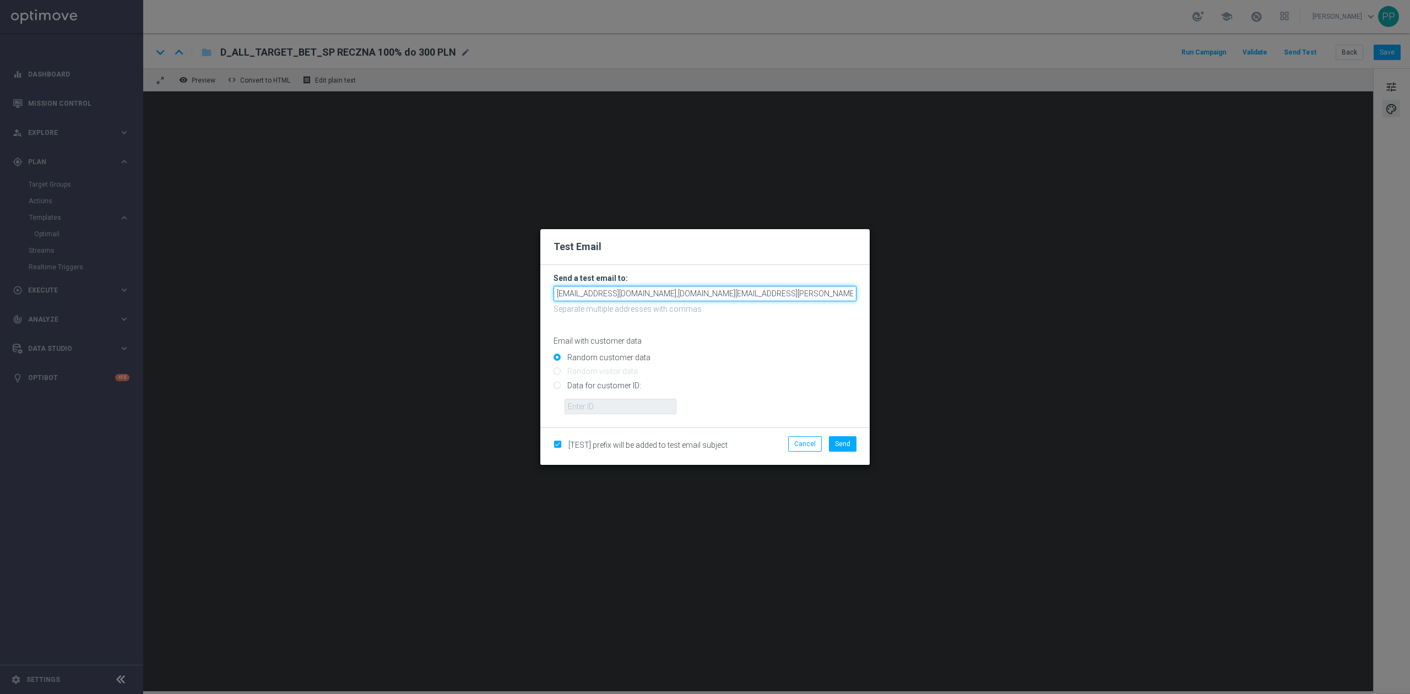
click at [826, 294] on input "[EMAIL_ADDRESS][DOMAIN_NAME],[DOMAIN_NAME][EMAIL_ADDRESS][PERSON_NAME][DOMAIN_N…" at bounding box center [705, 293] width 303 height 15
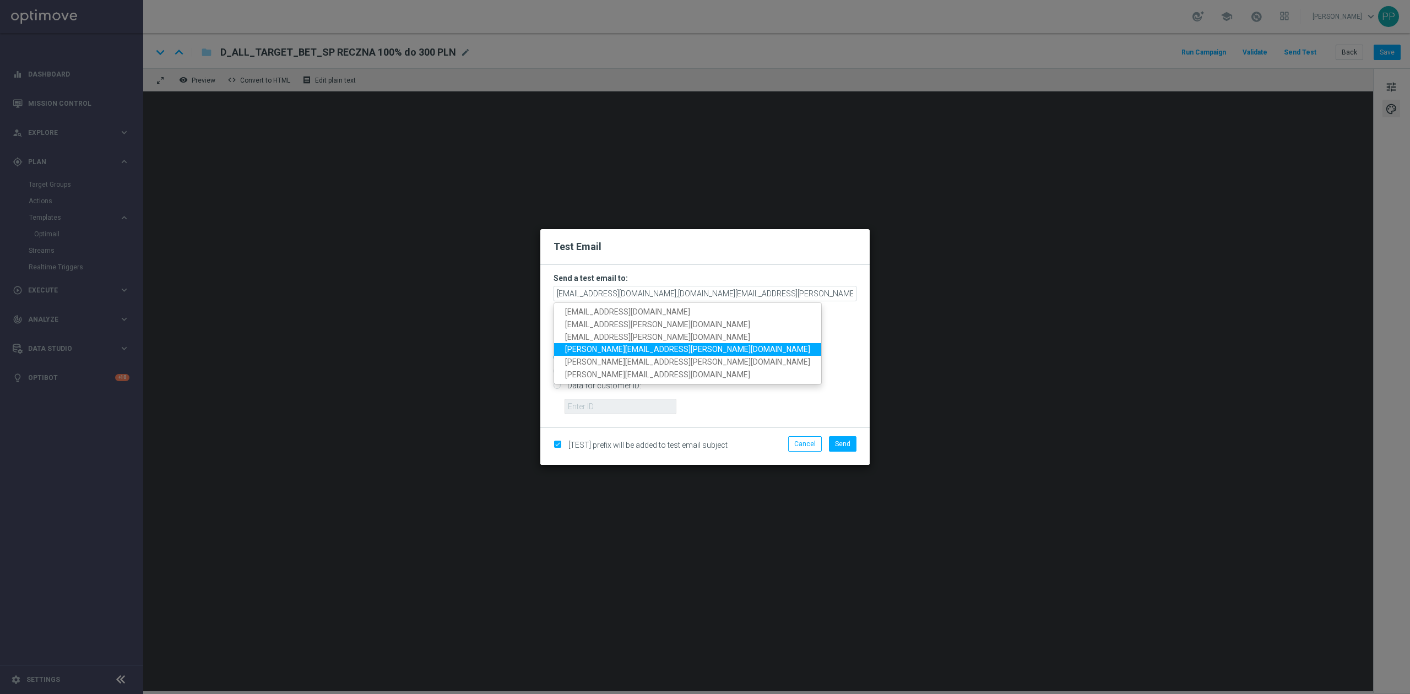
click at [645, 351] on span "[PERSON_NAME][EMAIL_ADDRESS][PERSON_NAME][DOMAIN_NAME]" at bounding box center [687, 349] width 245 height 9
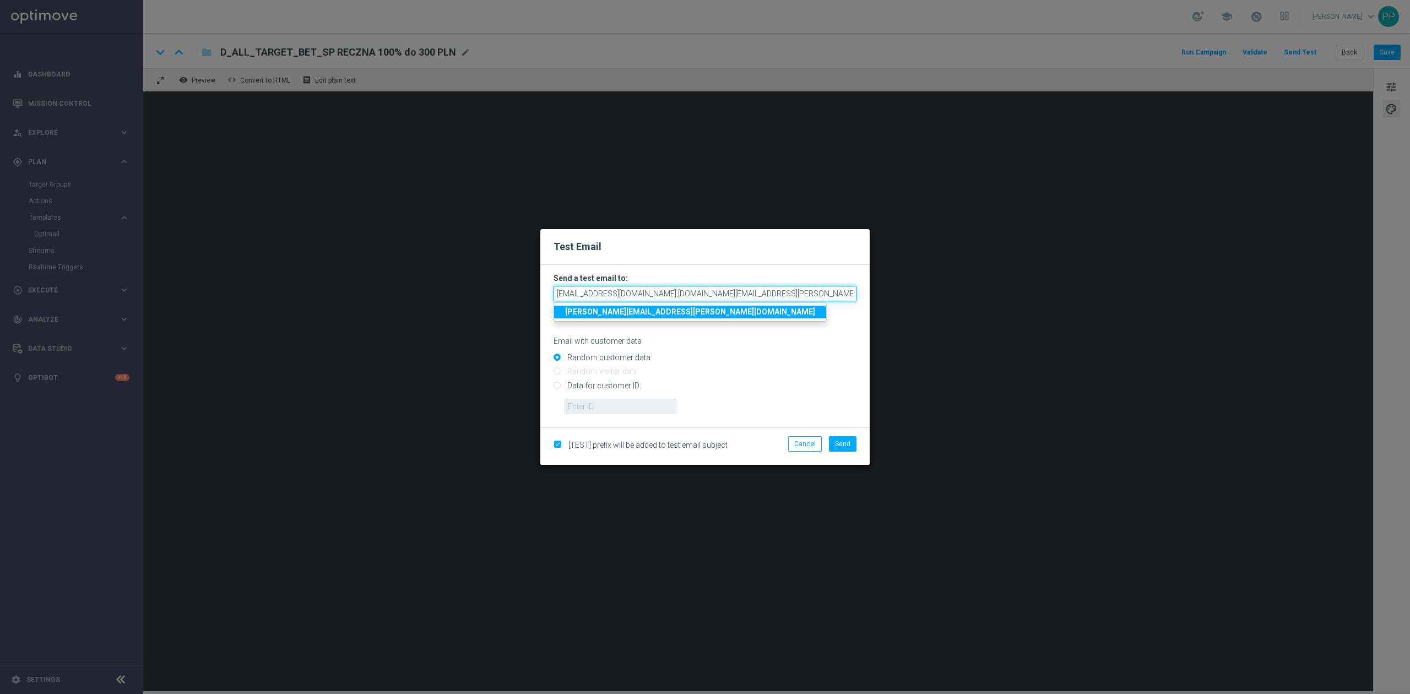
scroll to position [0, 49]
drag, startPoint x: 668, startPoint y: 297, endPoint x: 856, endPoint y: 294, distance: 187.9
click at [856, 294] on form "Send a test email to: [EMAIL_ADDRESS][DOMAIN_NAME],[DOMAIN_NAME][EMAIL_ADDRESS]…" at bounding box center [704, 346] width 329 height 163
click at [853, 294] on input "[EMAIL_ADDRESS][DOMAIN_NAME],[DOMAIN_NAME][EMAIL_ADDRESS][PERSON_NAME][DOMAIN_N…" at bounding box center [705, 293] width 303 height 15
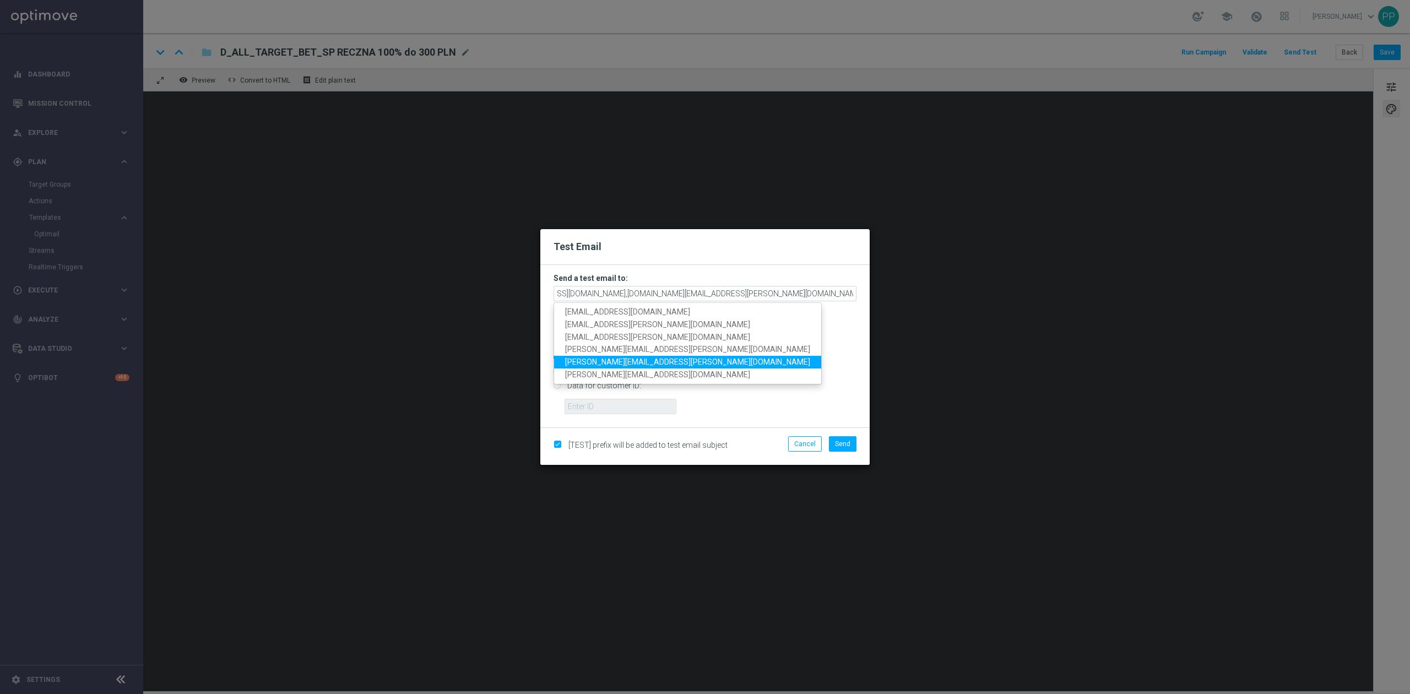
click at [648, 358] on span "[PERSON_NAME][EMAIL_ADDRESS][PERSON_NAME][DOMAIN_NAME]" at bounding box center [687, 362] width 245 height 9
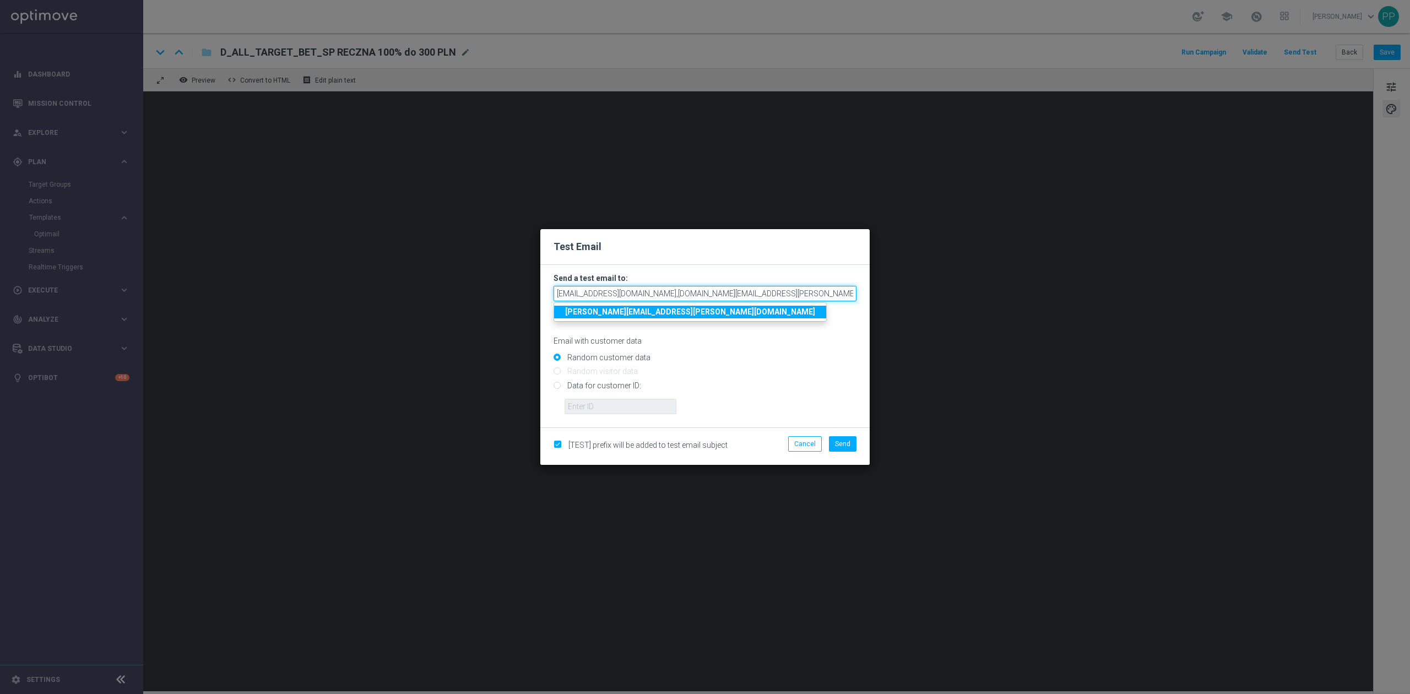
scroll to position [0, 143]
drag, startPoint x: 657, startPoint y: 296, endPoint x: 875, endPoint y: 296, distance: 218.7
click at [875, 296] on modal-container "Test Email Send a test email to: [EMAIL_ADDRESS][DOMAIN_NAME],[DOMAIN_NAME][EMA…" at bounding box center [705, 347] width 1410 height 694
click at [854, 294] on input "[EMAIL_ADDRESS][DOMAIN_NAME],[DOMAIN_NAME][EMAIL_ADDRESS][PERSON_NAME][DOMAIN_N…" at bounding box center [705, 293] width 303 height 15
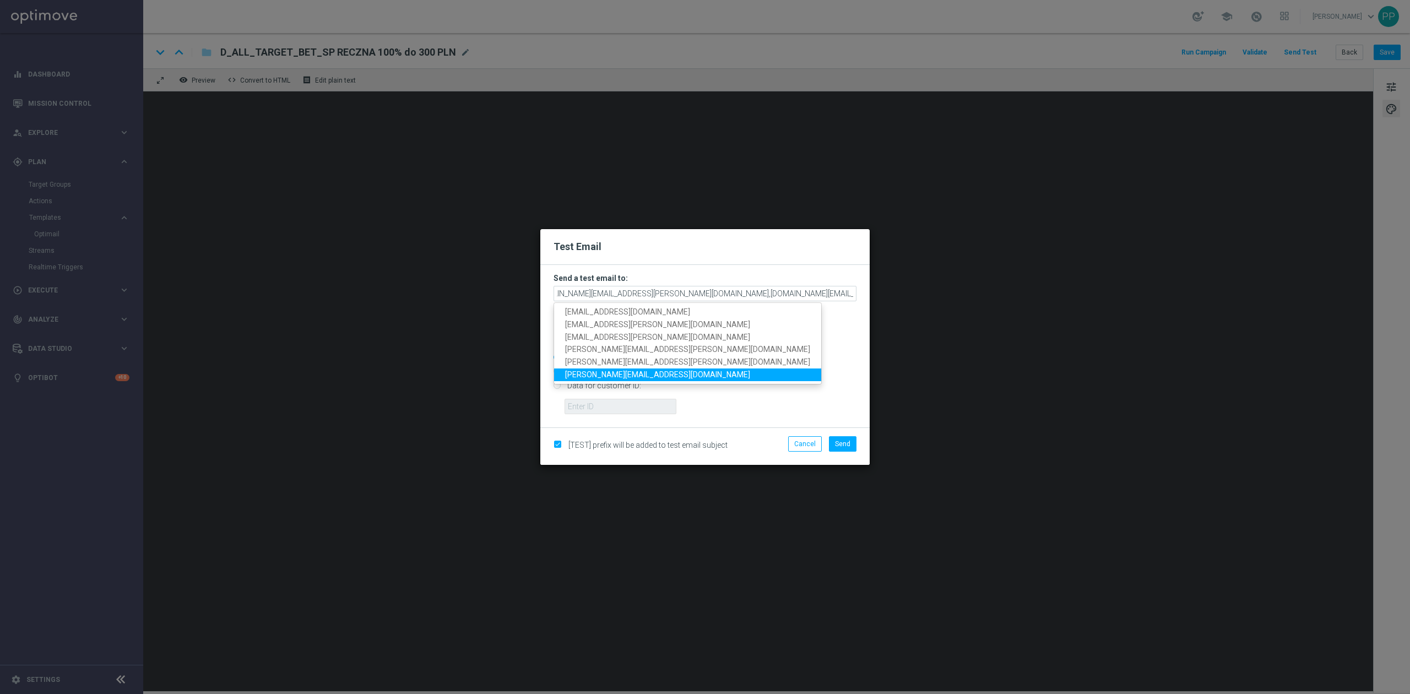
click at [625, 377] on span "[PERSON_NAME][EMAIL_ADDRESS][DOMAIN_NAME]" at bounding box center [657, 374] width 185 height 9
type input "[EMAIL_ADDRESS][DOMAIN_NAME],[DOMAIN_NAME][EMAIL_ADDRESS][PERSON_NAME][DOMAIN_N…"
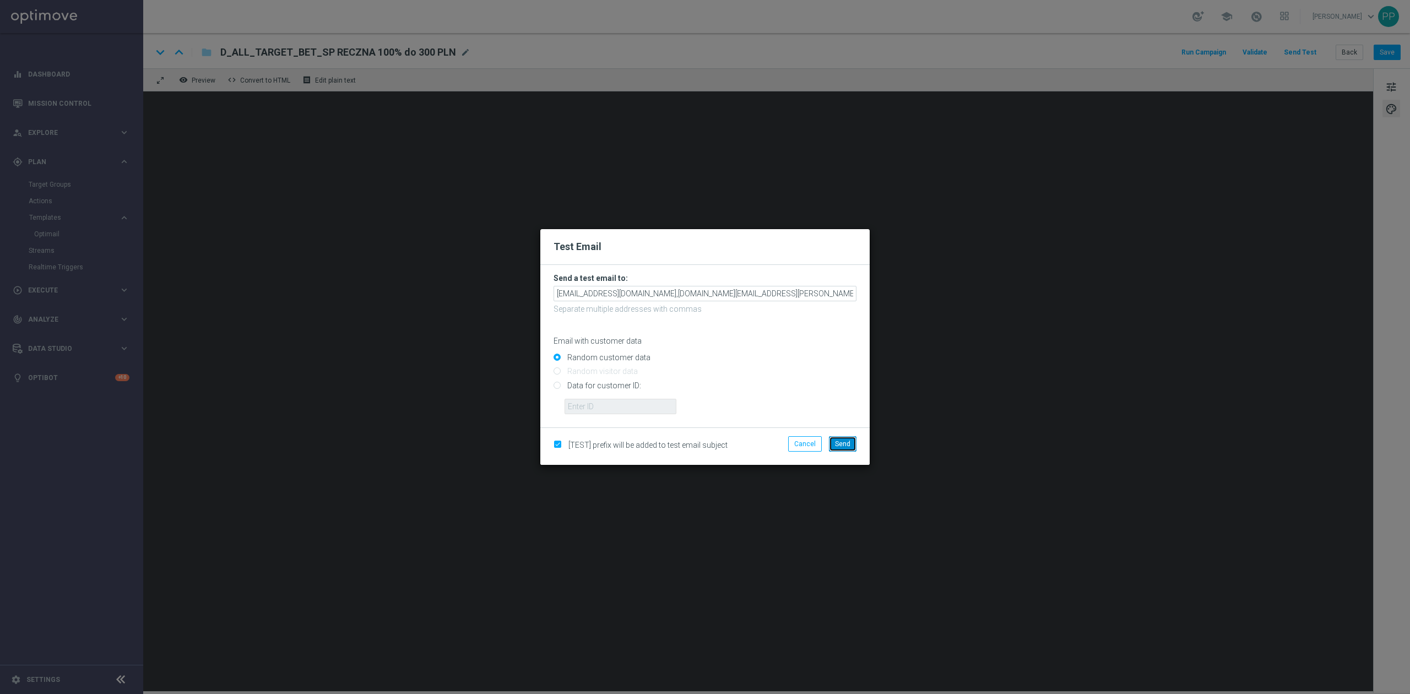
click at [847, 440] on span "Send" at bounding box center [842, 444] width 15 height 8
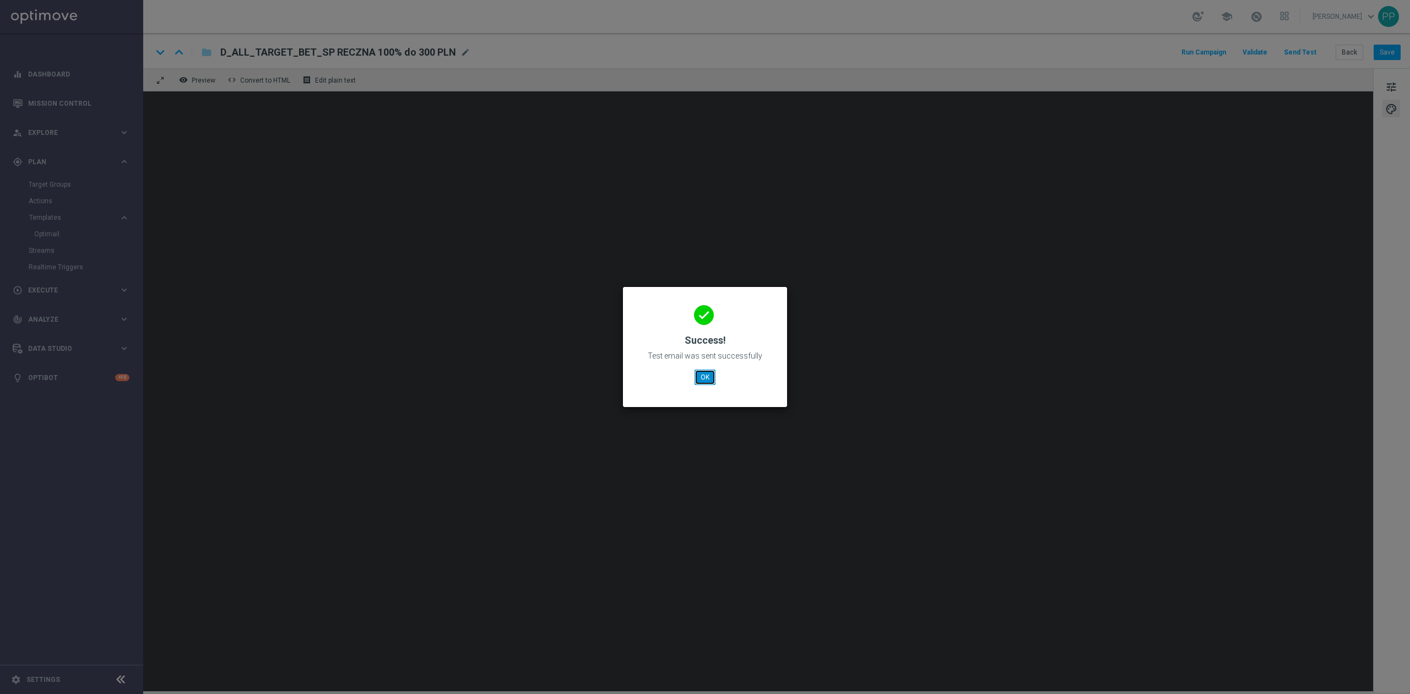
click at [704, 373] on button "OK" at bounding box center [705, 377] width 21 height 15
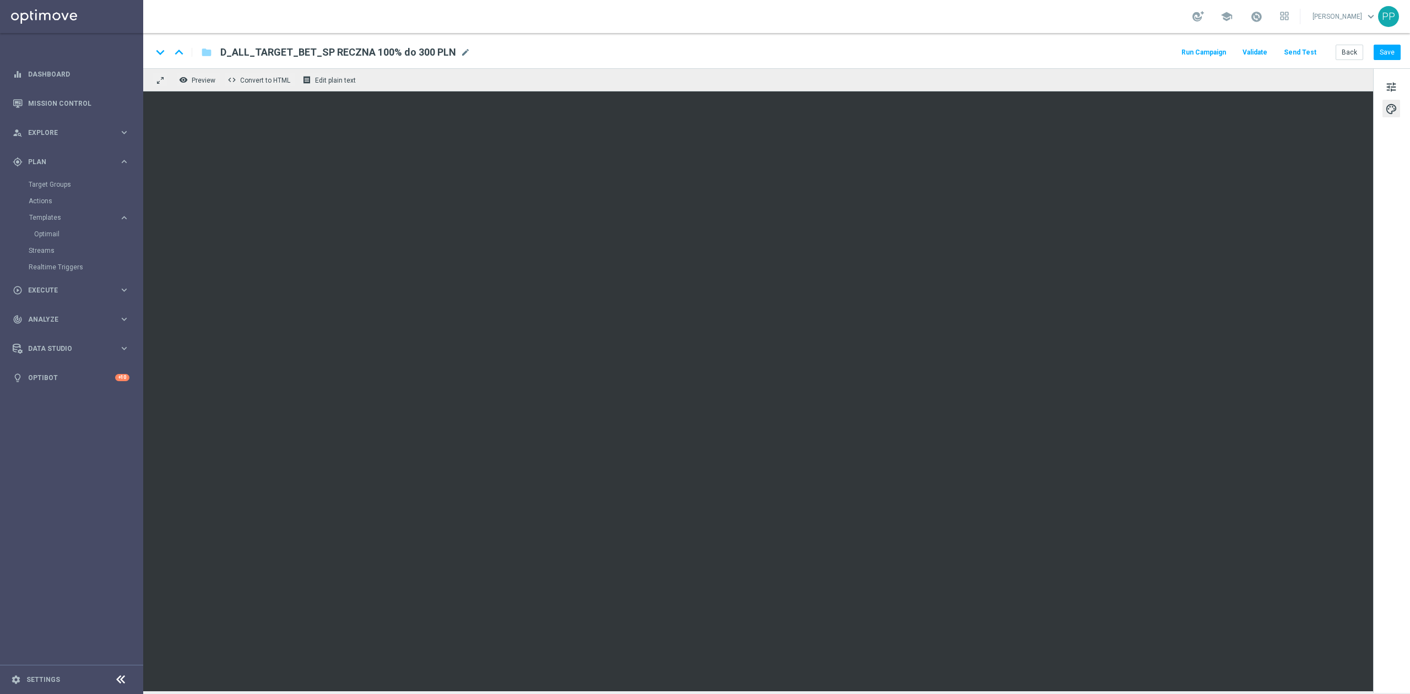
drag, startPoint x: 306, startPoint y: 19, endPoint x: 526, endPoint y: 30, distance: 219.5
click at [306, 19] on div "school [PERSON_NAME] keyboard_arrow_down PP" at bounding box center [776, 16] width 1267 height 33
click at [1342, 52] on button "Back" at bounding box center [1350, 52] width 28 height 15
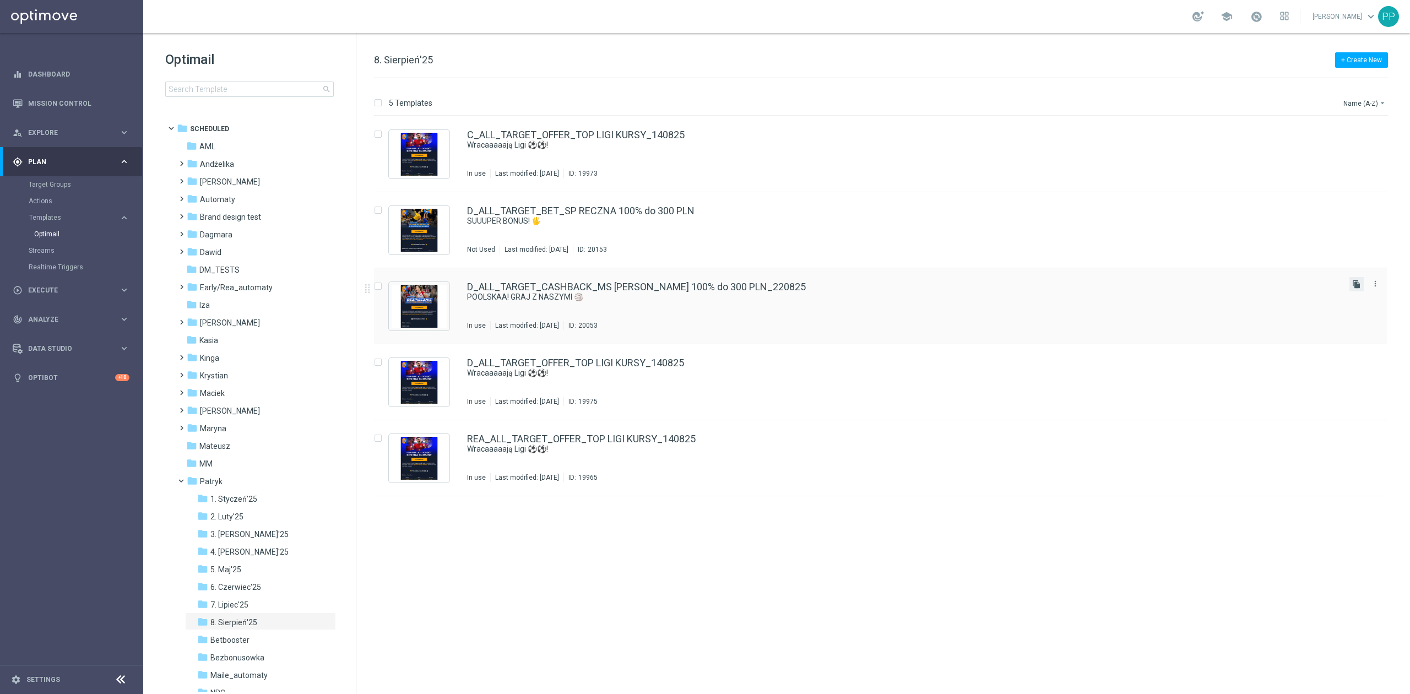
click at [1354, 288] on icon "file_copy" at bounding box center [1356, 284] width 9 height 9
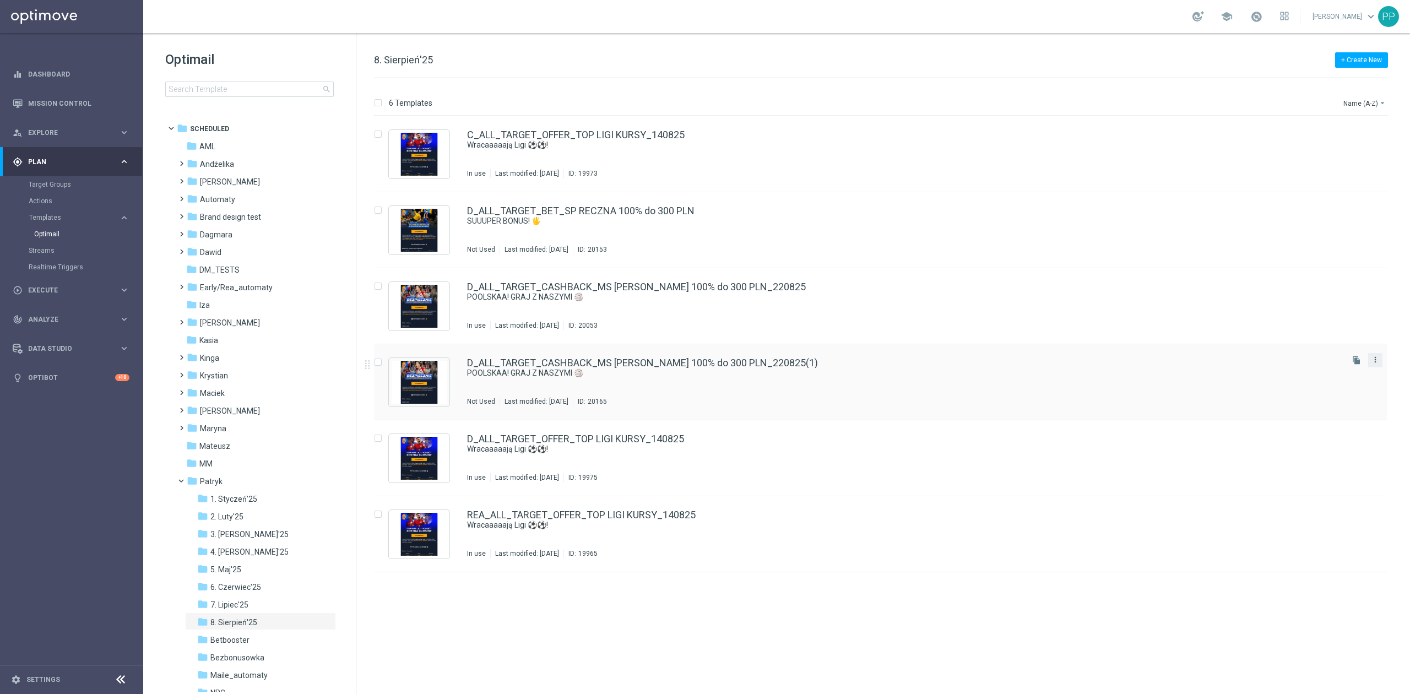
click at [1372, 361] on icon "more_vert" at bounding box center [1375, 359] width 9 height 9
click at [1319, 399] on div "Delete" at bounding box center [1331, 403] width 67 height 8
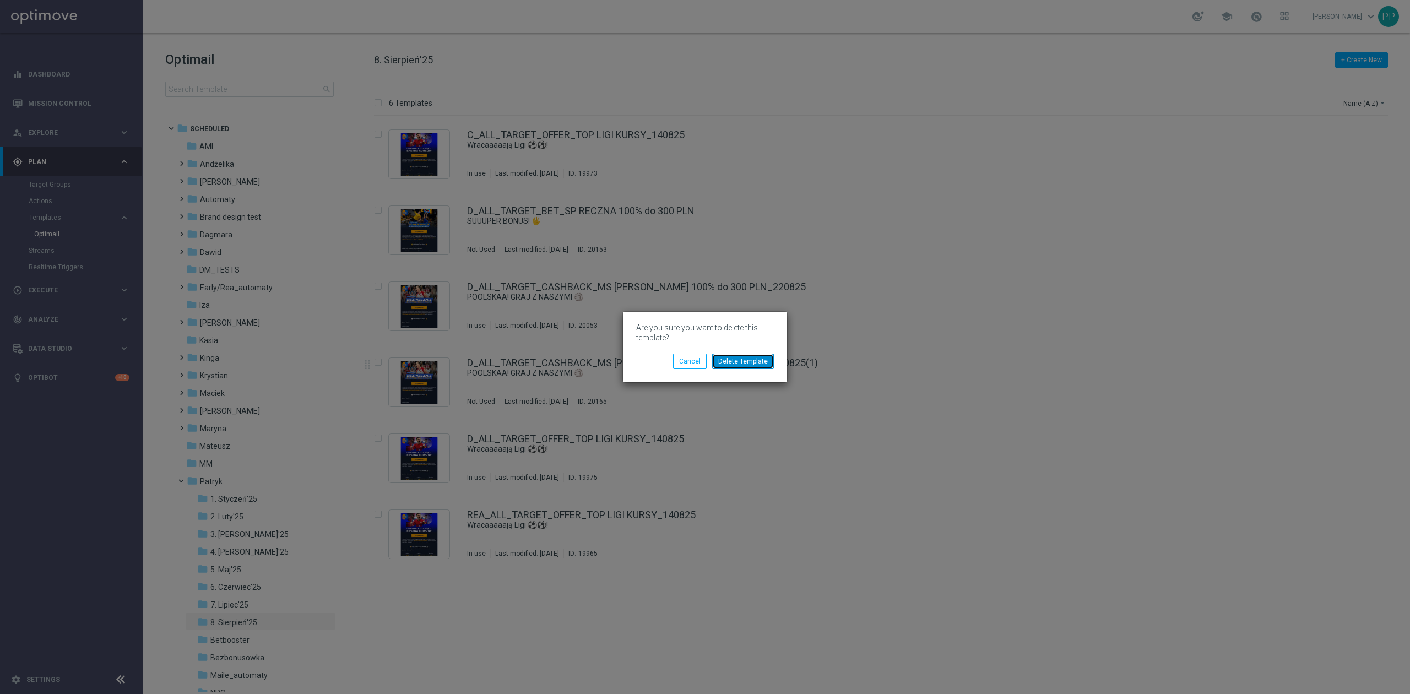
click at [733, 360] on button "Delete Template" at bounding box center [743, 361] width 62 height 15
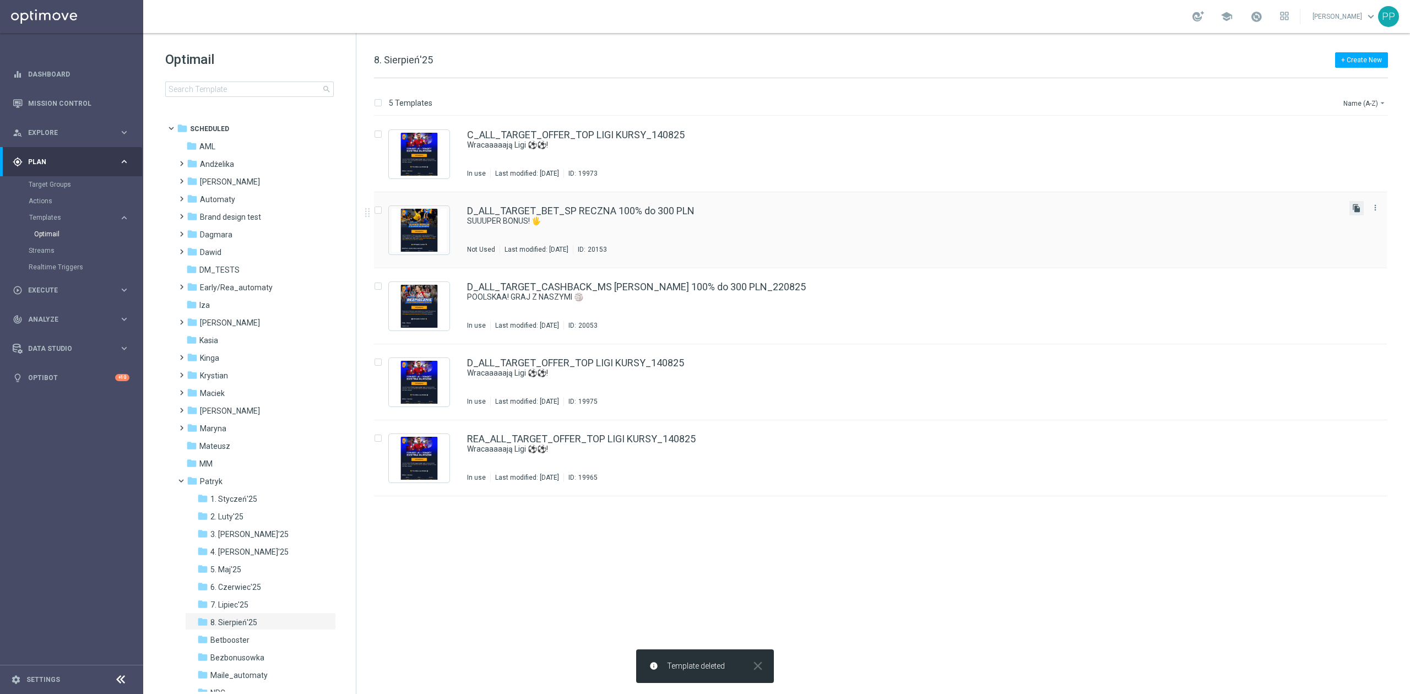
click at [1353, 209] on icon "file_copy" at bounding box center [1356, 208] width 9 height 9
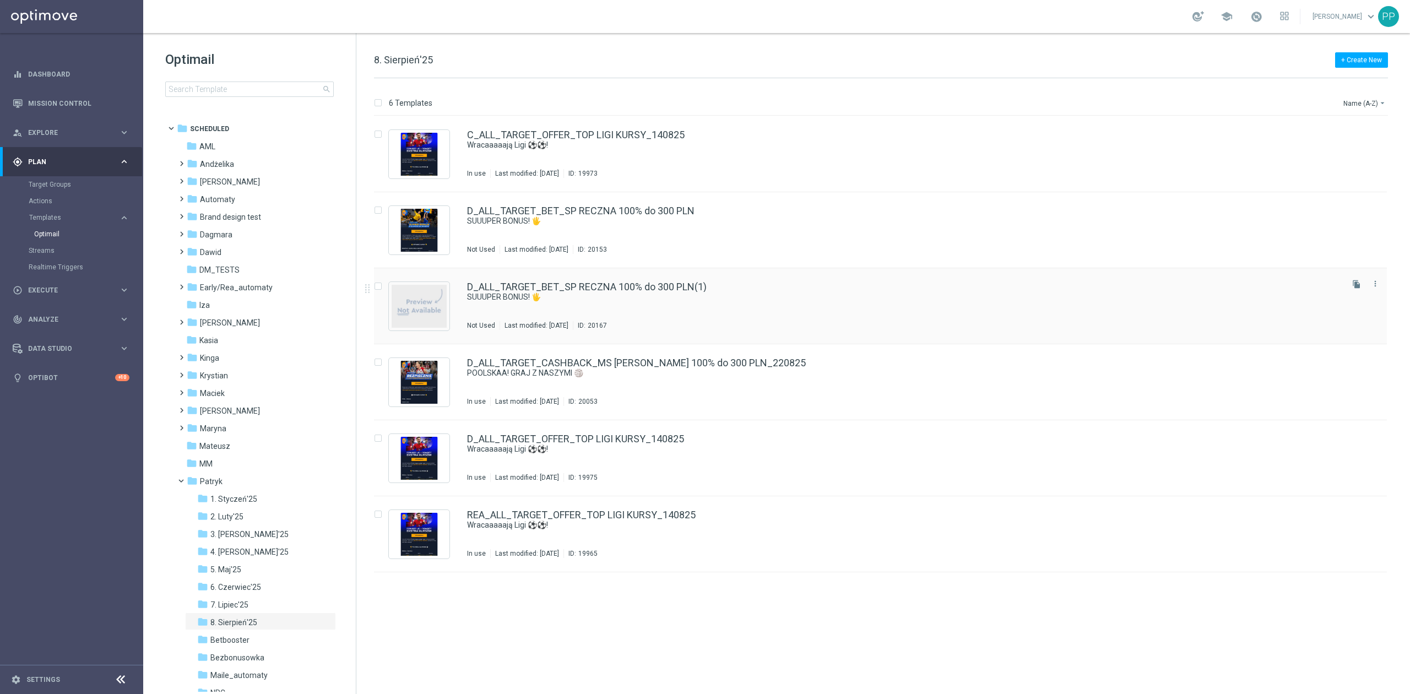
click at [826, 302] on div "D_ALL_TARGET_BET_SP RECZNA 100% do 300 PLN(1) SUUUPER BONUS! 🖐️ Not Used Last m…" at bounding box center [904, 306] width 874 height 48
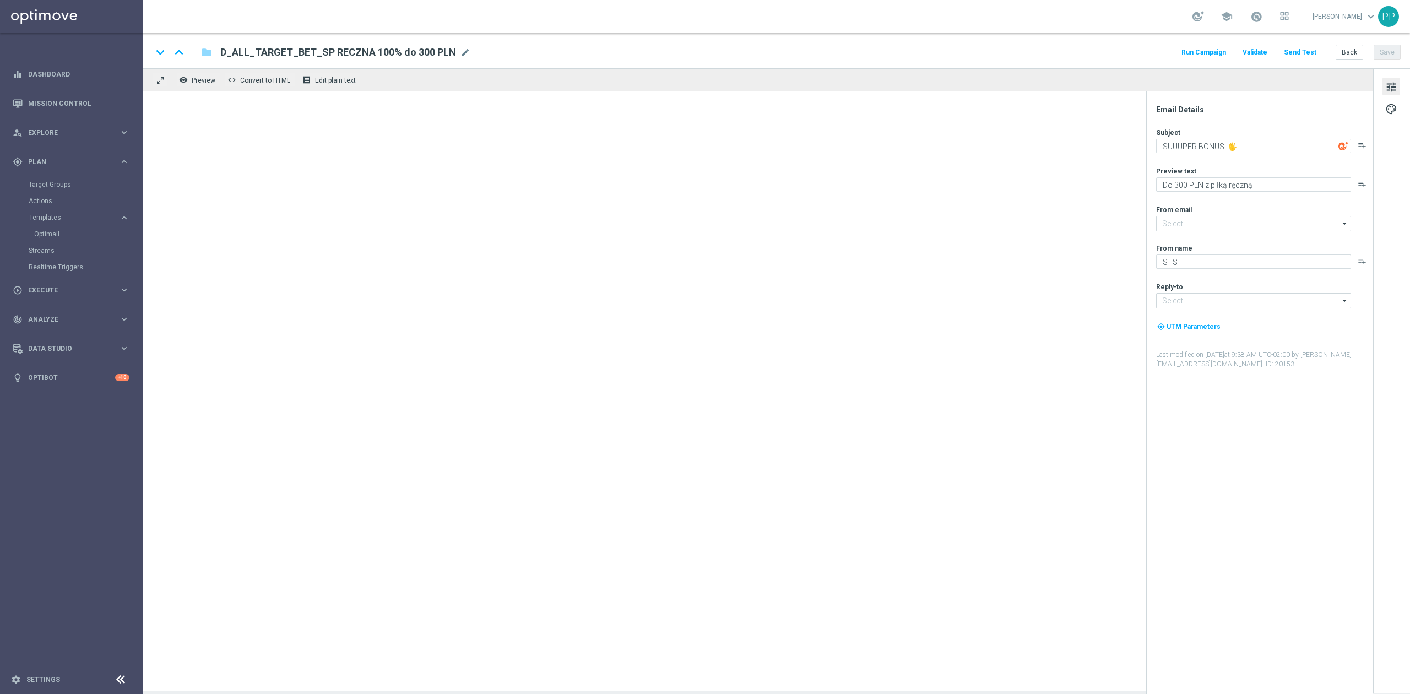
type input "[EMAIL_ADDRESS][DOMAIN_NAME]"
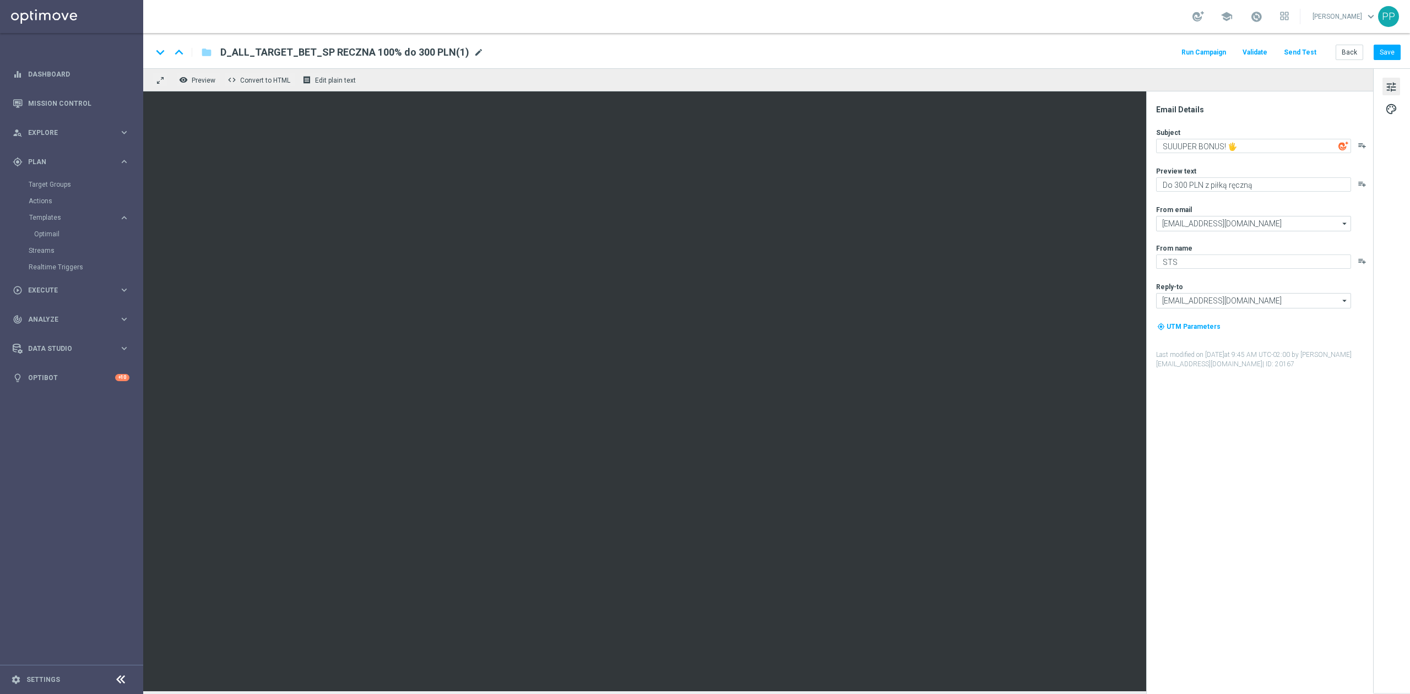
click at [474, 50] on span "mode_edit" at bounding box center [479, 52] width 10 height 10
drag, startPoint x: 442, startPoint y: 53, endPoint x: 224, endPoint y: 49, distance: 218.2
click at [224, 49] on input "D_ALL_TARGET_BET_SP RECZNA 100% do 300 PLN(1)" at bounding box center [356, 52] width 273 height 14
paste input "[PERSON_NAME] 100% do 300 PLN_290825"
type input "D_ALL_TARGET_BET_GP ZUZEL 100% do 300 PLN_290825"
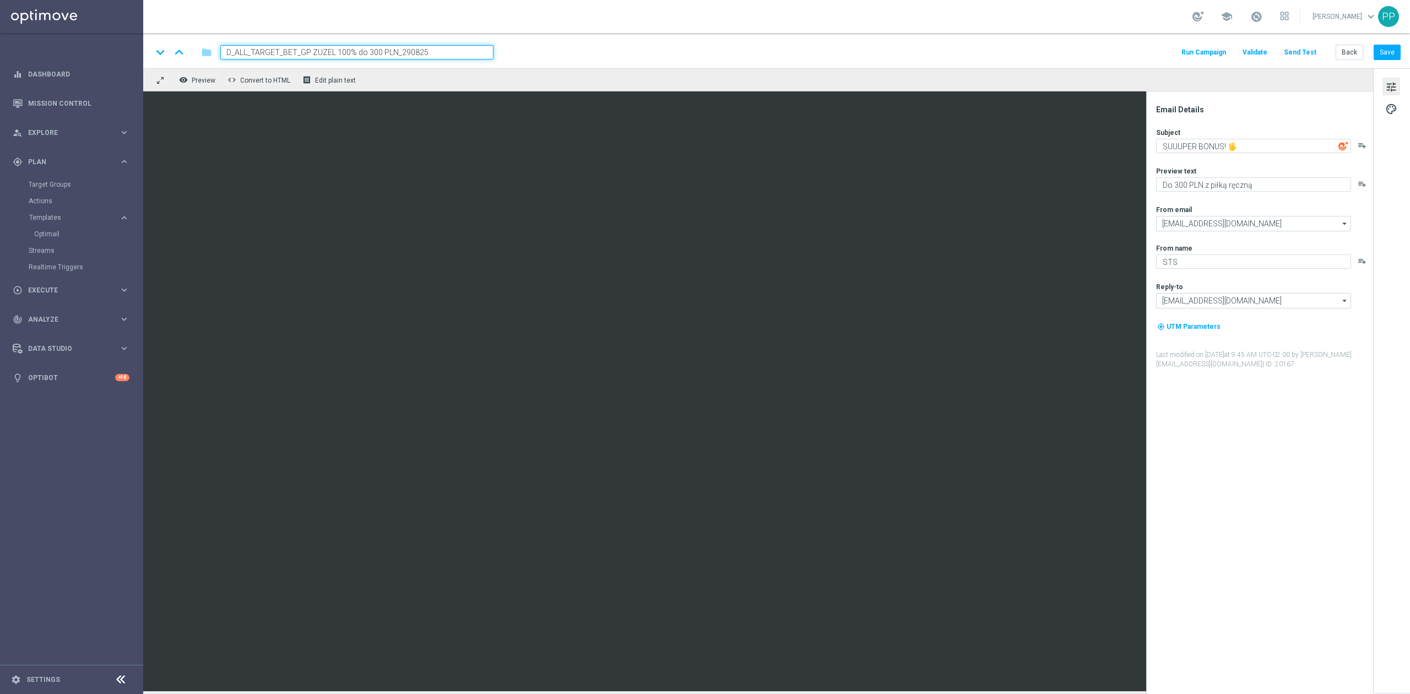
click at [448, 51] on input "D_ALL_TARGET_BET_GP ZUZEL 100% do 300 PLN_290825" at bounding box center [356, 52] width 273 height 14
click at [578, 42] on div "keyboard_arrow_down keyboard_arrow_up folder D_ALL_TARGET_BET_GP ZUZEL 100% do …" at bounding box center [776, 50] width 1267 height 35
click at [1379, 50] on button "Save" at bounding box center [1387, 52] width 27 height 15
click at [1162, 145] on textarea "SUUUPER BONUS! 🖐️" at bounding box center [1253, 146] width 195 height 14
drag, startPoint x: 1241, startPoint y: 146, endPoint x: 1161, endPoint y: 145, distance: 79.3
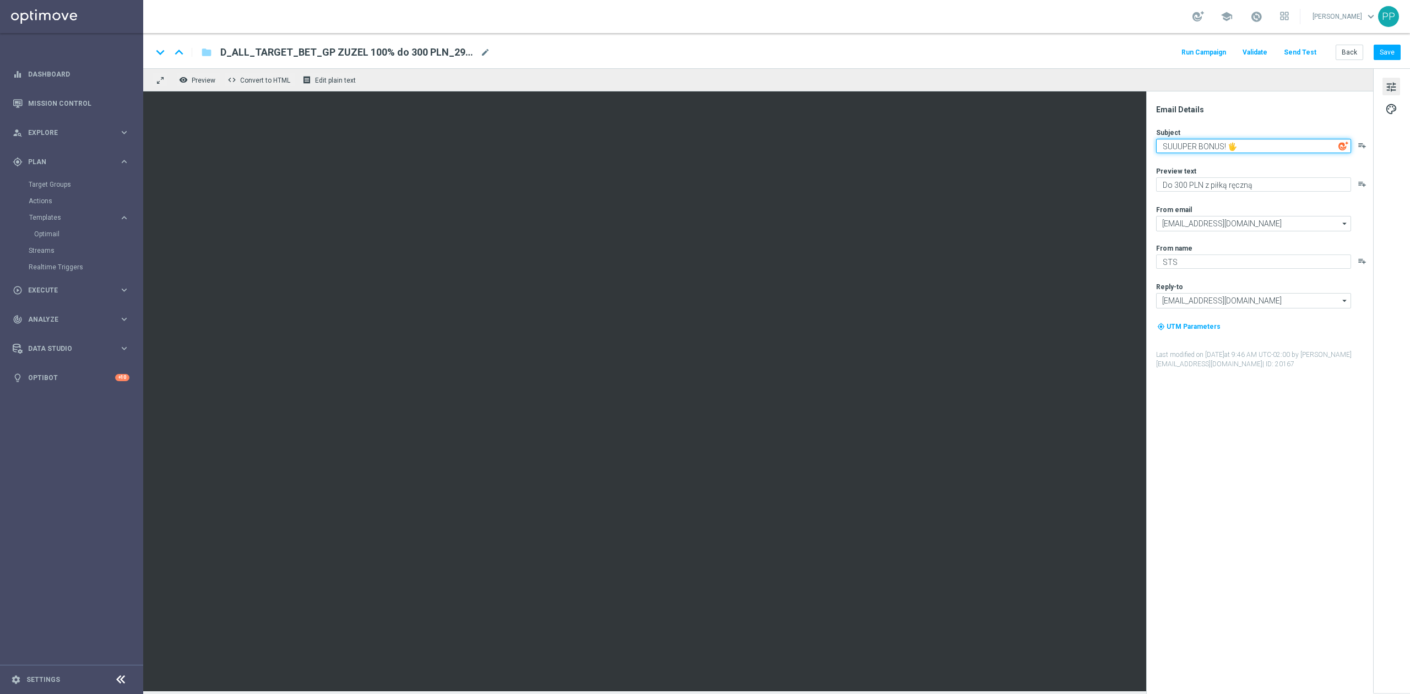
click at [1161, 145] on textarea "SUUUPER BONUS! 🖐️" at bounding box center [1253, 146] width 195 height 14
type textarea "Jeeedzieeemy!"
drag, startPoint x: 1254, startPoint y: 182, endPoint x: 1156, endPoint y: 186, distance: 98.7
click at [1156, 186] on textarea "Do 300 PLN z piłką ręczną" at bounding box center [1253, 184] width 195 height 14
type textarea "Z bonusem do 300 PLN!"
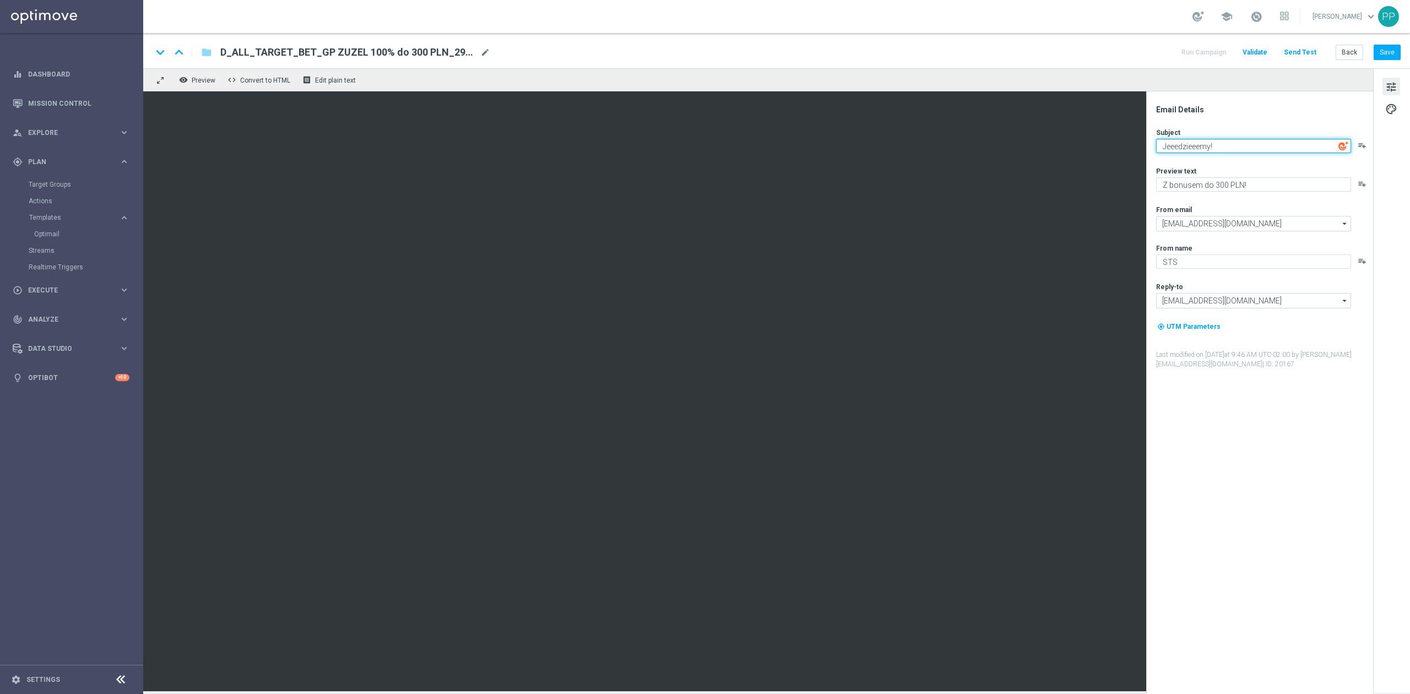
click at [1258, 142] on textarea "Jeeedzieeemy!" at bounding box center [1253, 146] width 195 height 14
click at [1250, 142] on textarea "Jeeedzieeemy!" at bounding box center [1253, 146] width 195 height 14
paste textarea "D_ALL_TARGET_BET_GP ZUZEL 100% do 300 PLN_290825"
click at [1226, 147] on textarea "Jeeedzieeemy!" at bounding box center [1253, 146] width 195 height 14
paste textarea "🏍️"
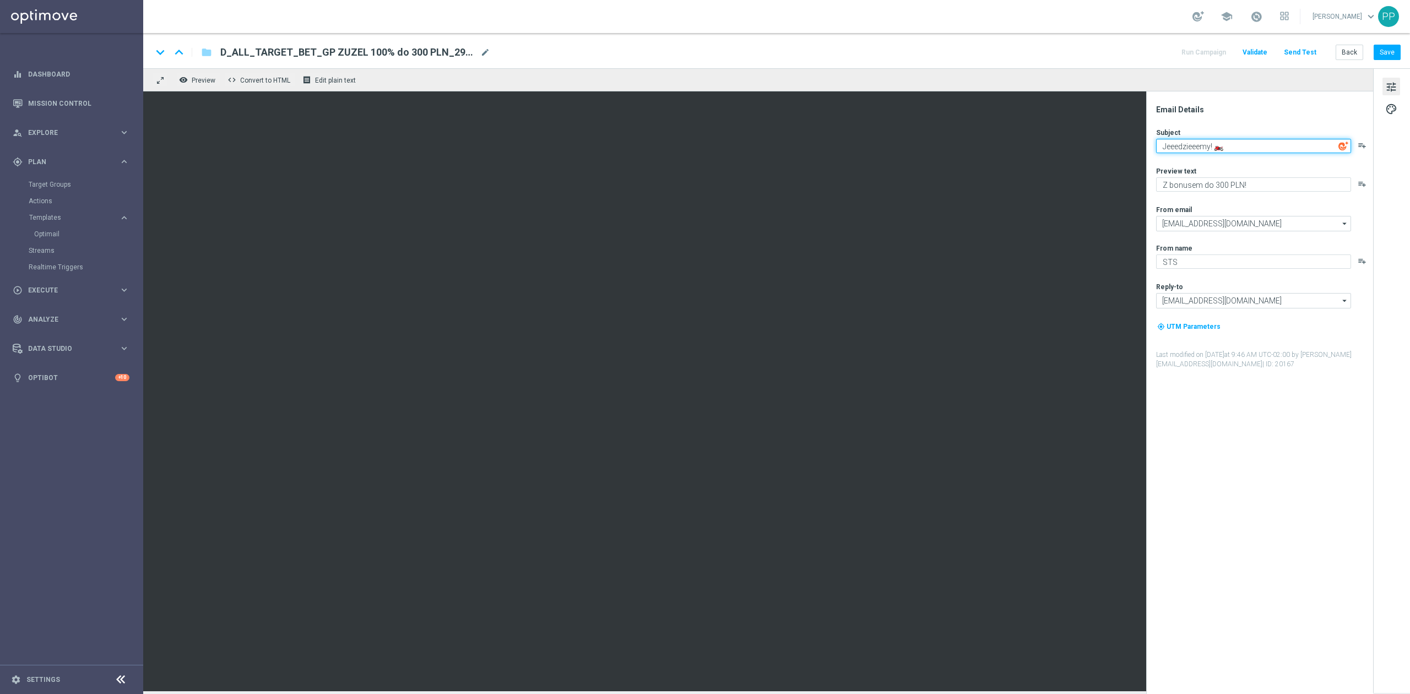
type textarea "Jeeedzieeemy! 🏍️"
click at [1234, 122] on div "Email Details Subject Jeeedzieeemy! 🏍️ playlist_add Preview text Z bonusem do 3…" at bounding box center [1262, 399] width 219 height 589
click at [1395, 57] on button "Save" at bounding box center [1387, 52] width 27 height 15
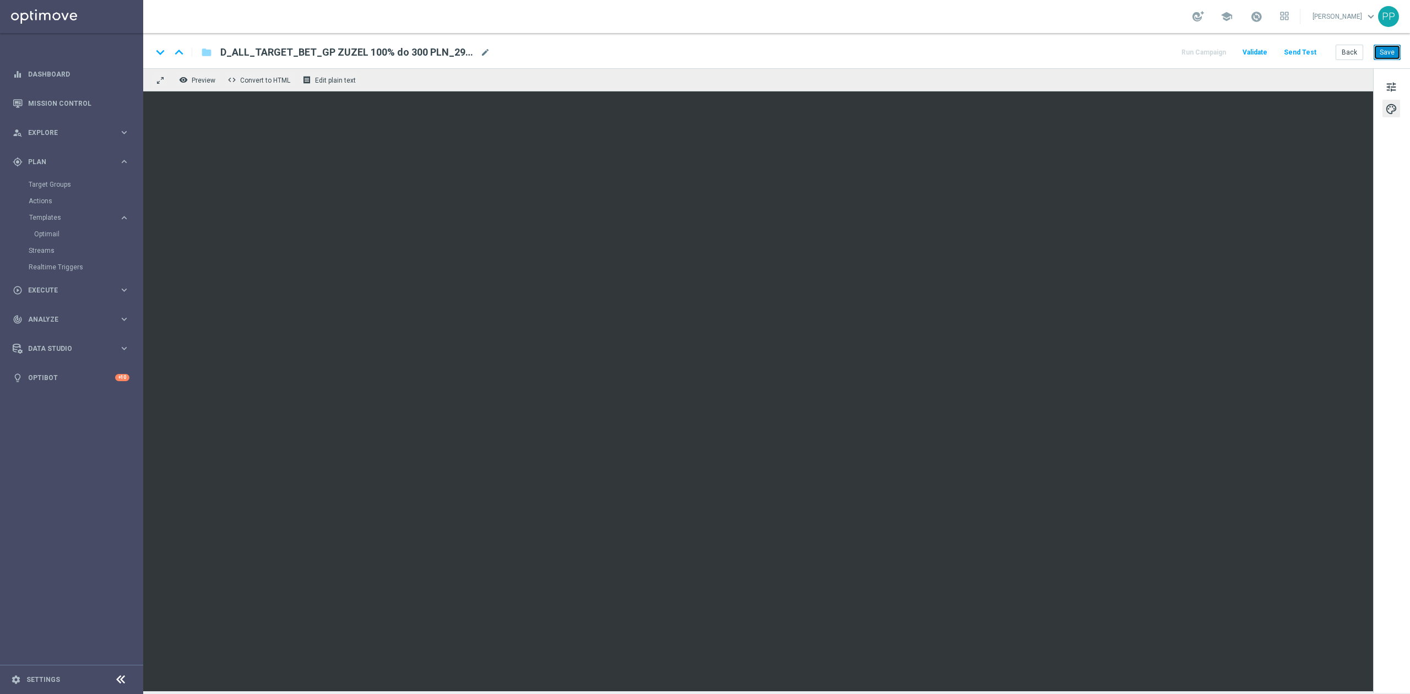
click at [1389, 53] on button "Save" at bounding box center [1387, 52] width 27 height 15
click at [1391, 86] on span "tune" at bounding box center [1391, 87] width 12 height 14
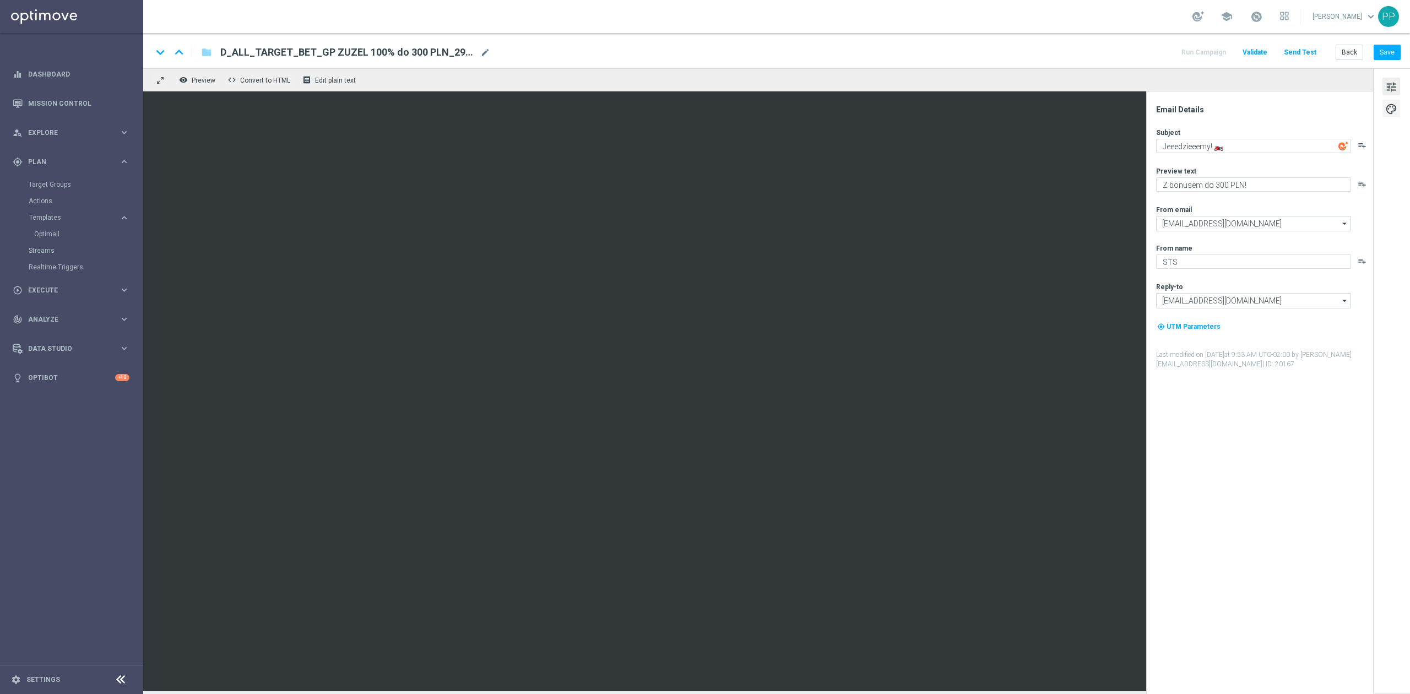
click at [1389, 108] on span "palette" at bounding box center [1391, 109] width 12 height 14
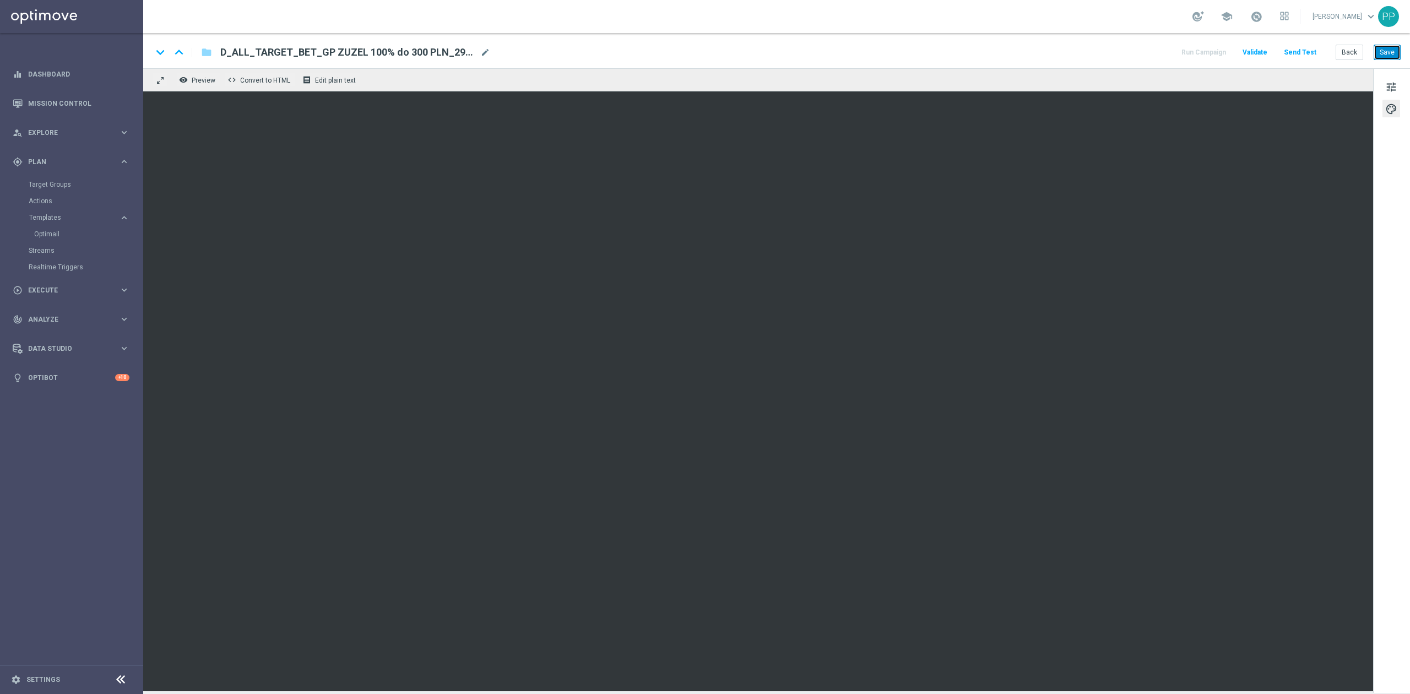
click at [1388, 50] on button "Save" at bounding box center [1387, 52] width 27 height 15
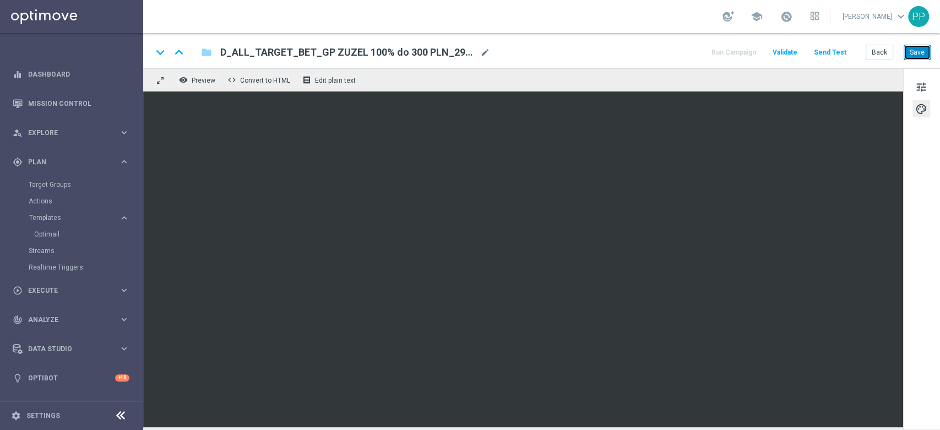
click at [913, 51] on button "Save" at bounding box center [917, 52] width 27 height 15
click at [919, 48] on button "Save" at bounding box center [917, 52] width 27 height 15
click at [106, 308] on div "track_changes Analyze keyboard_arrow_right" at bounding box center [71, 319] width 142 height 29
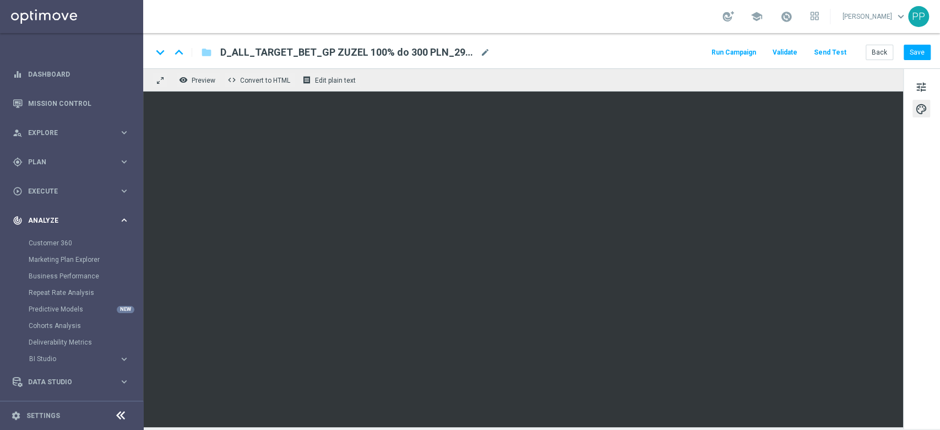
scroll to position [27, 0]
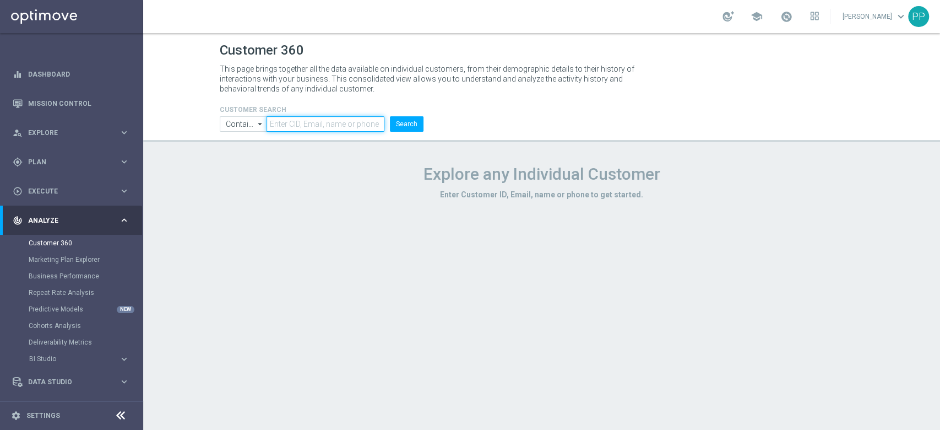
click at [335, 121] on input "text" at bounding box center [325, 123] width 117 height 15
paste input "1605117"
type input "1605117"
click at [414, 118] on button "Search" at bounding box center [407, 123] width 34 height 15
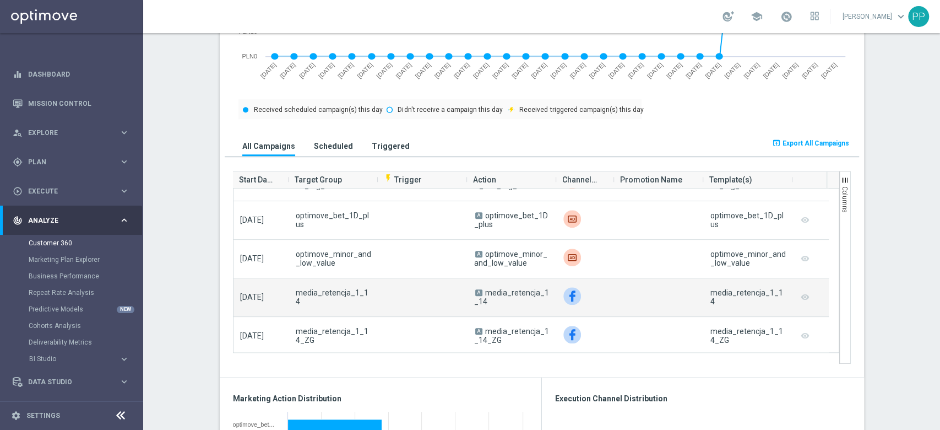
scroll to position [0, 1]
click at [557, 299] on div at bounding box center [586, 297] width 58 height 38
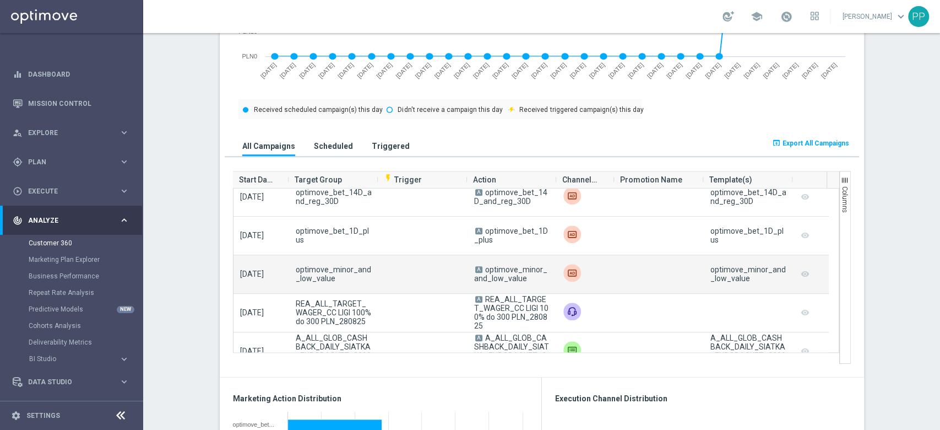
scroll to position [378, 0]
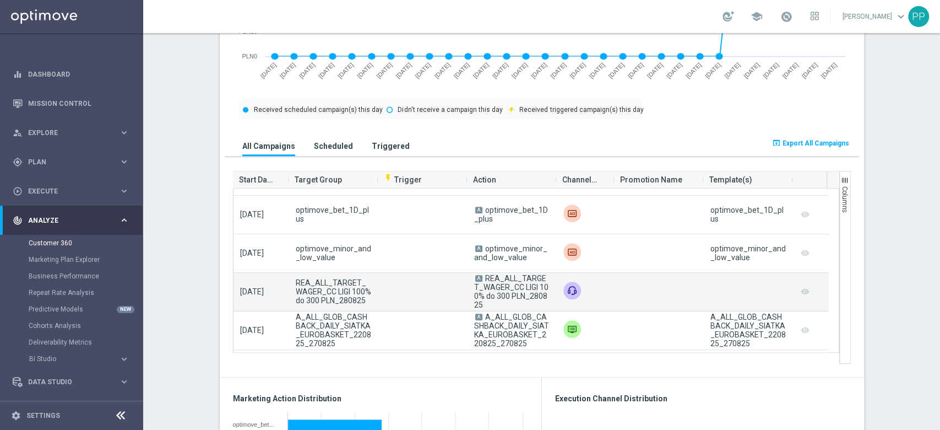
click at [507, 292] on span "REA_ALL_TARGET_WAGER_CC LIGI 100% do 300 PLN_280825" at bounding box center [511, 291] width 74 height 35
